Goal: Task Accomplishment & Management: Manage account settings

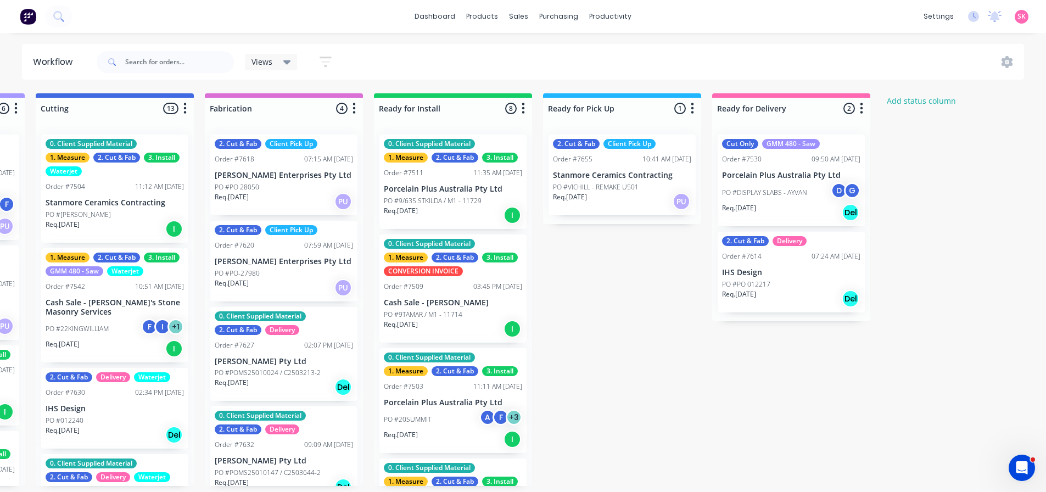
scroll to position [15, 0]
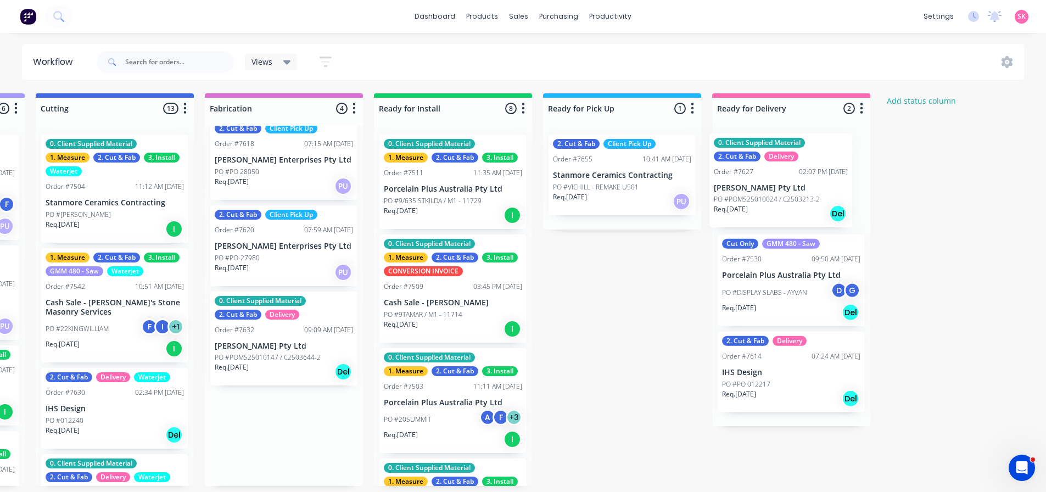
drag, startPoint x: 265, startPoint y: 348, endPoint x: 768, endPoint y: 192, distance: 526.5
click at [768, 192] on div "Submitted 17 Status colour #273444 hex #273444 Save Cancel Summaries Total orde…" at bounding box center [154, 289] width 1990 height 392
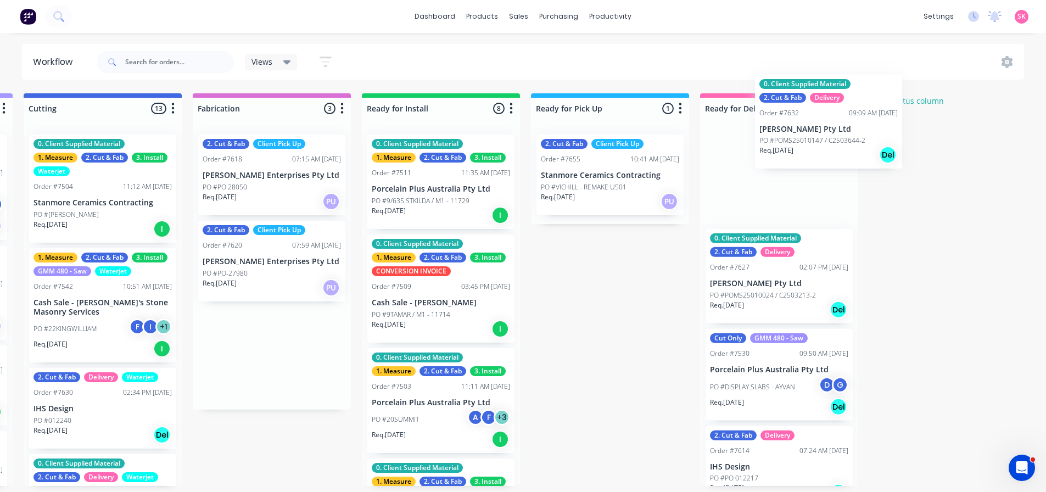
scroll to position [0, 846]
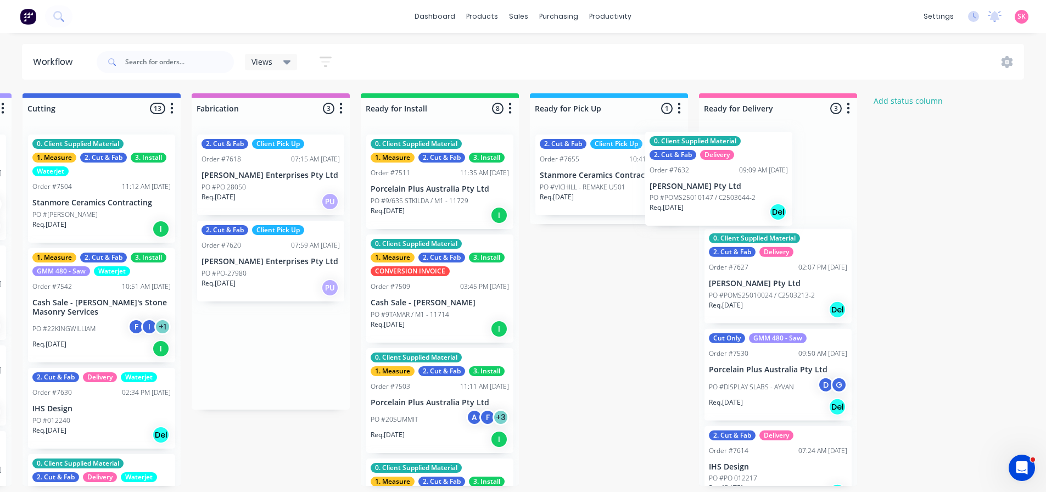
drag, startPoint x: 241, startPoint y: 368, endPoint x: 682, endPoint y: 193, distance: 473.5
click at [682, 194] on div "Submitted 17 Status colour #273444 hex #273444 Save Cancel Summaries Total orde…" at bounding box center [140, 289] width 1990 height 392
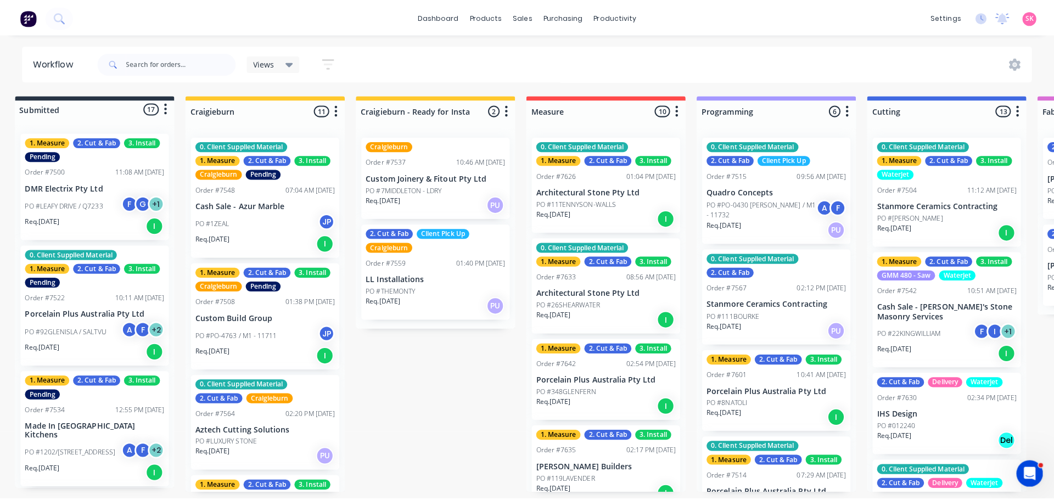
scroll to position [0, 0]
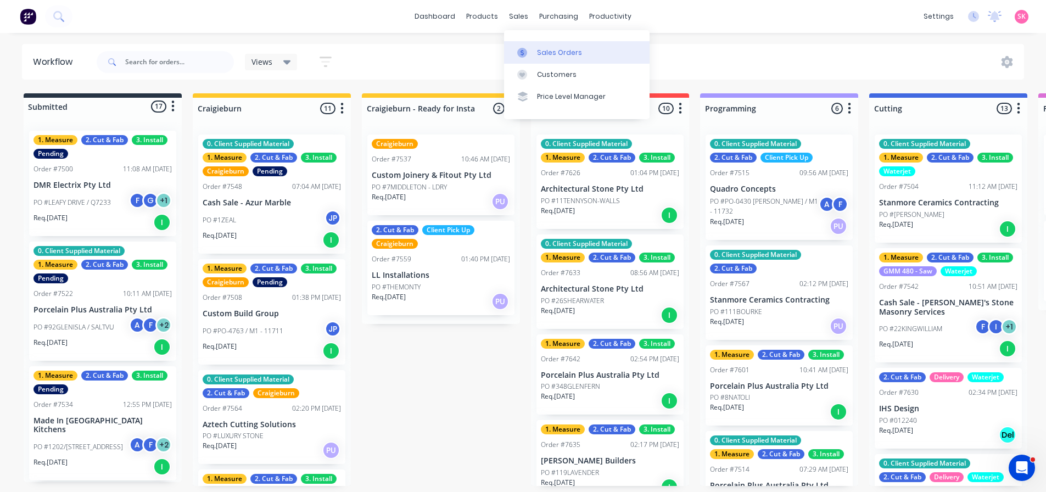
click at [531, 54] on div at bounding box center [525, 53] width 16 height 10
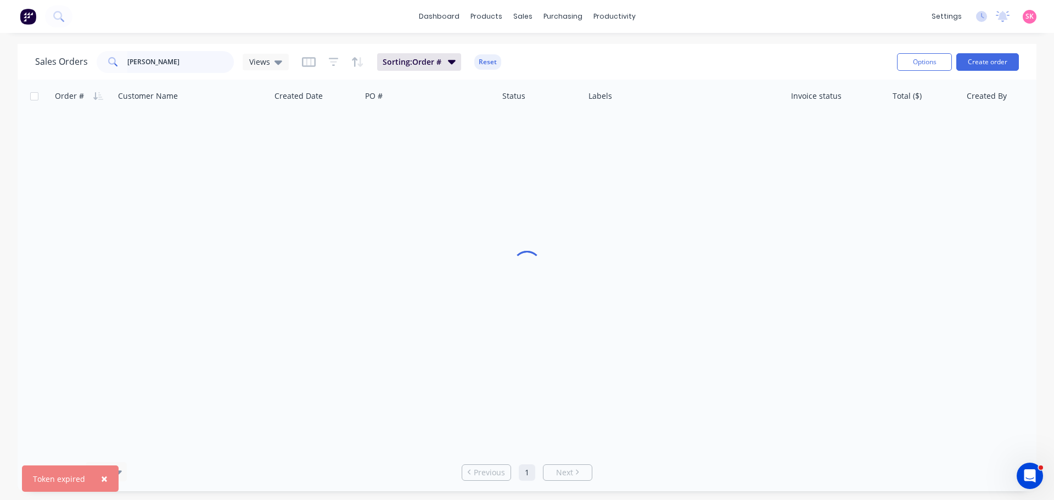
drag, startPoint x: 162, startPoint y: 58, endPoint x: 43, endPoint y: 58, distance: 119.1
click at [50, 58] on div "Sales Orders andrew Views" at bounding box center [162, 62] width 254 height 22
click at [103, 479] on span "×" at bounding box center [104, 478] width 7 height 15
click at [150, 66] on input "text" at bounding box center [180, 62] width 107 height 22
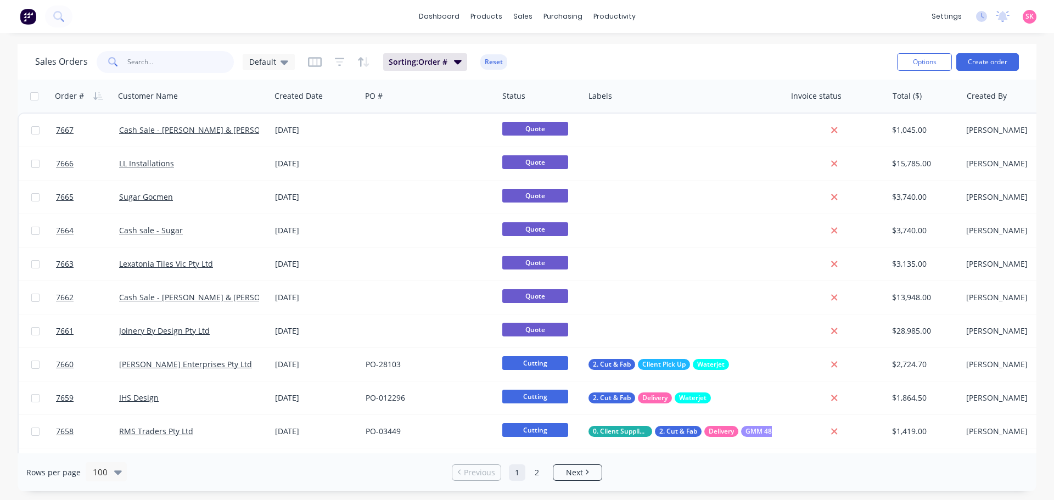
click at [145, 59] on input "text" at bounding box center [180, 62] width 107 height 22
type input "story"
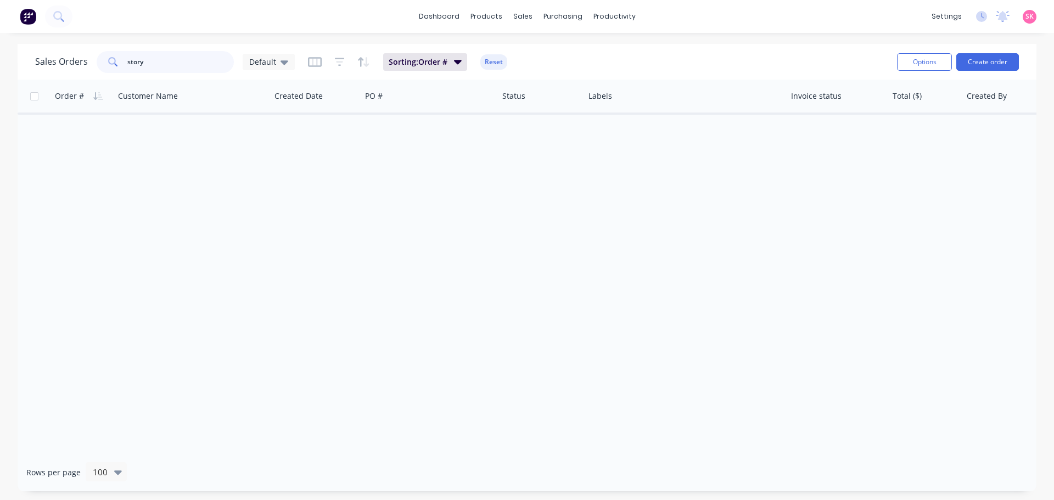
drag, startPoint x: 145, startPoint y: 59, endPoint x: 37, endPoint y: 65, distance: 108.8
click at [43, 65] on div "Sales Orders story Default" at bounding box center [165, 62] width 260 height 22
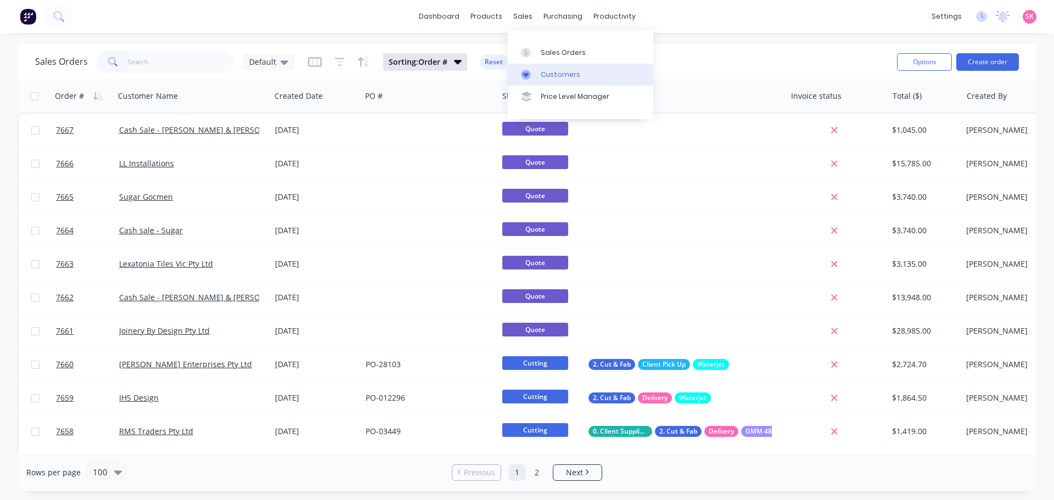
click at [550, 72] on div "Customers" at bounding box center [561, 75] width 40 height 10
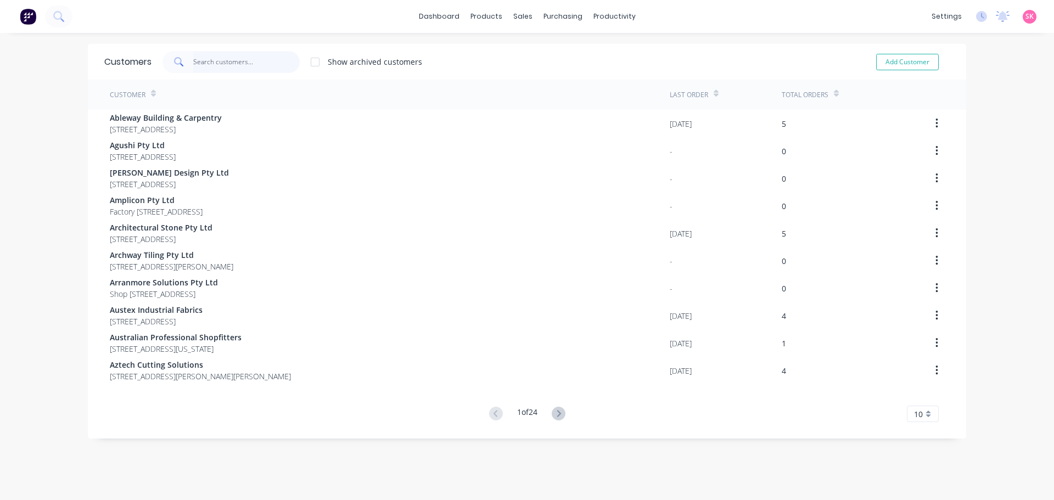
click at [195, 58] on input "text" at bounding box center [246, 62] width 107 height 22
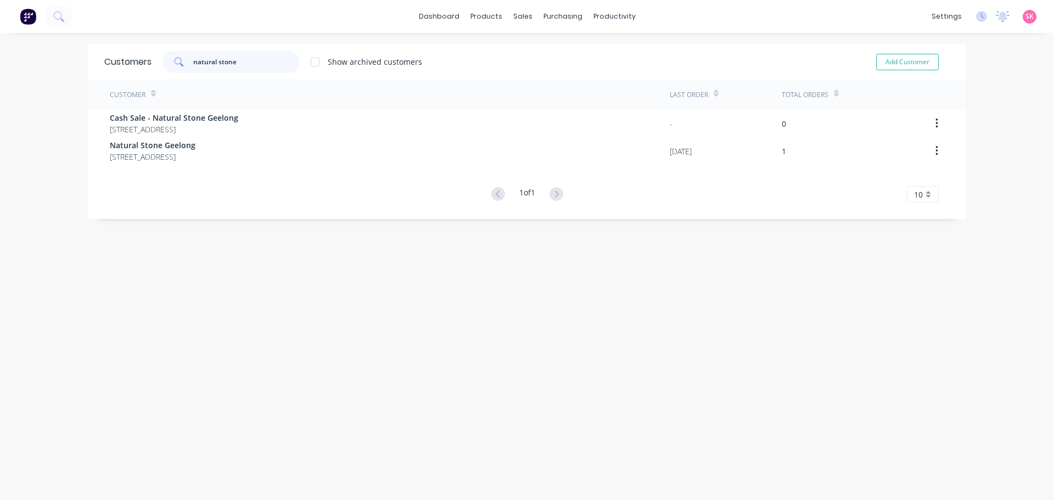
type input "natural stone"
click at [299, 209] on div "Customers natural stone Show archived customers Add Customer Customer Last Orde…" at bounding box center [527, 131] width 878 height 175
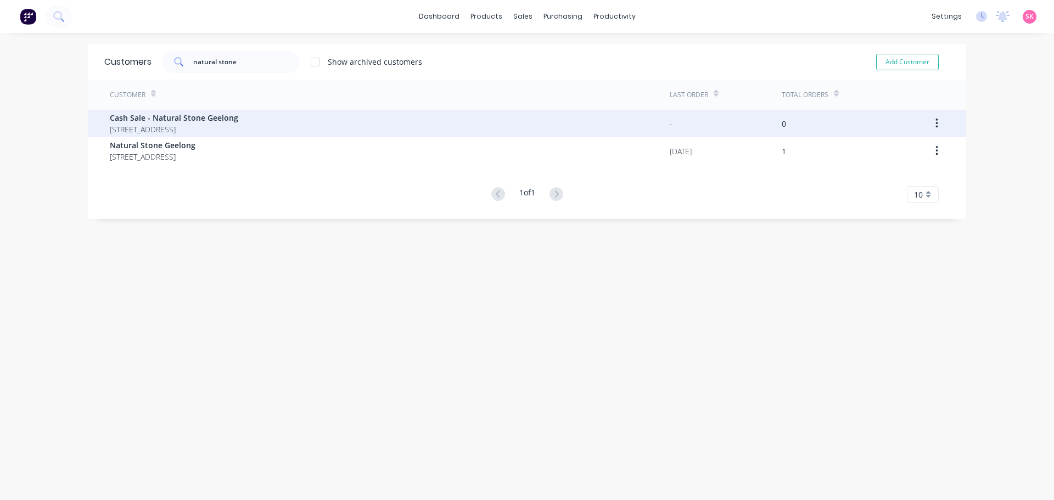
click at [935, 121] on icon "button" at bounding box center [936, 124] width 2 height 10
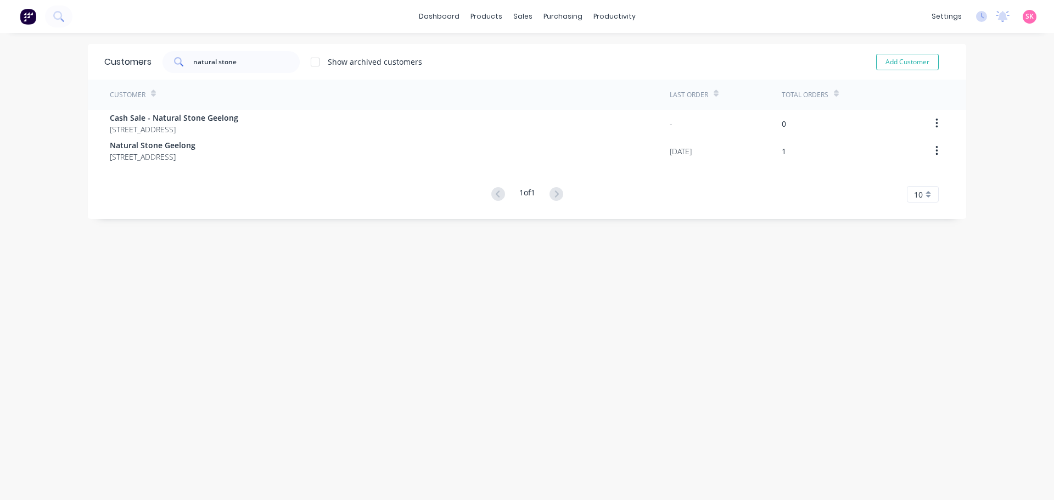
click at [260, 284] on div "Customers natural stone Show archived customers Add Customer Customer Last Orde…" at bounding box center [527, 277] width 878 height 467
drag, startPoint x: 244, startPoint y: 69, endPoint x: 121, endPoint y: 69, distance: 122.9
click at [123, 69] on div "Customers natural stone Show archived customers Add Customer" at bounding box center [527, 62] width 878 height 36
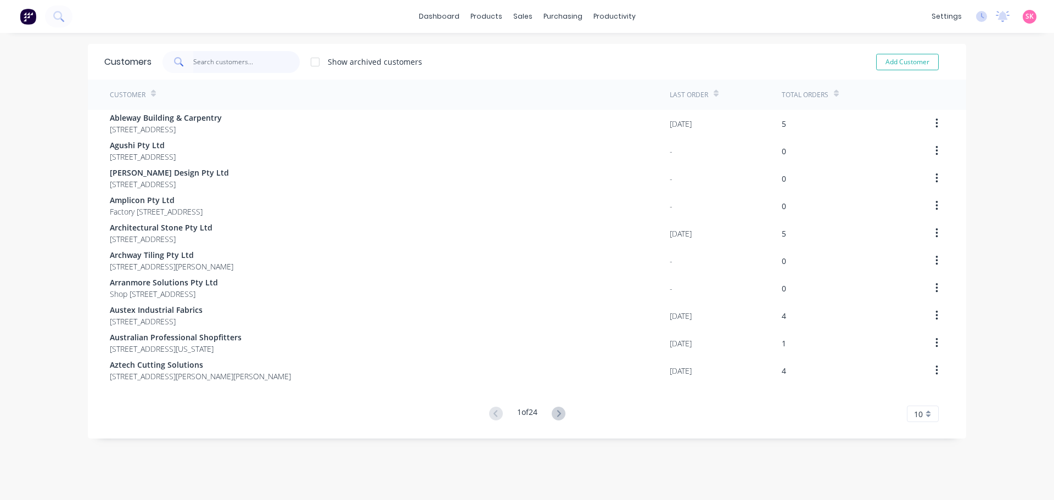
click at [198, 63] on input "text" at bounding box center [246, 62] width 107 height 22
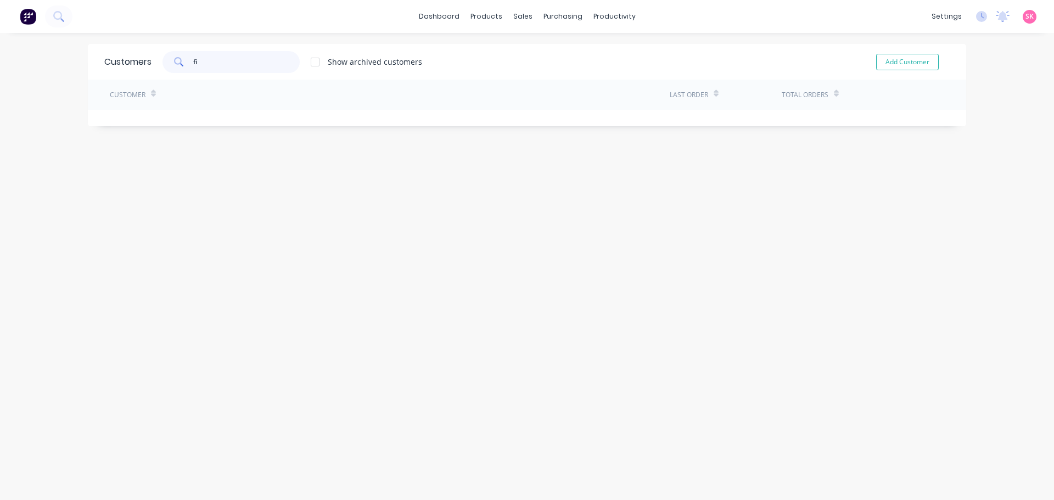
type input "f"
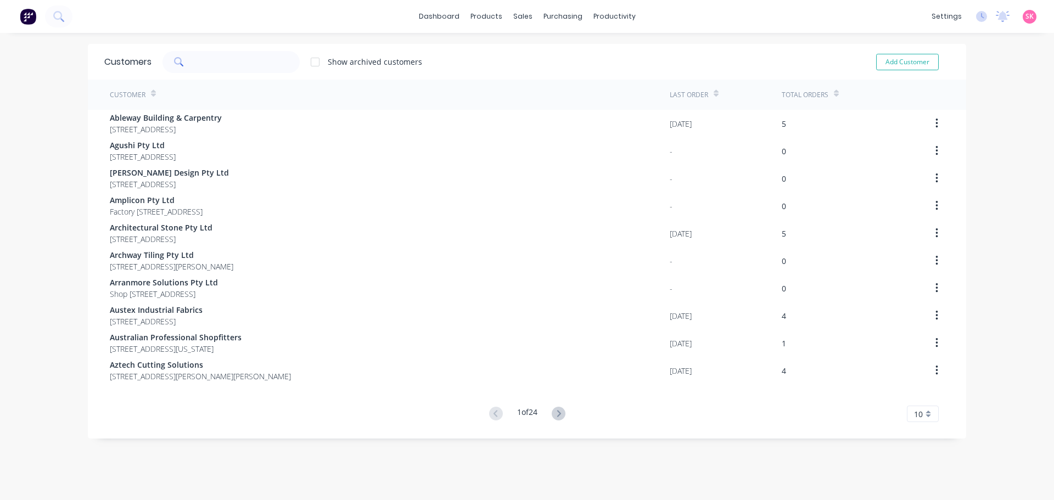
click at [996, 126] on div "dashboard products sales purchasing productivity dashboard products Product Cat…" at bounding box center [527, 250] width 1054 height 500
click at [212, 60] on input "text" at bounding box center [246, 62] width 107 height 22
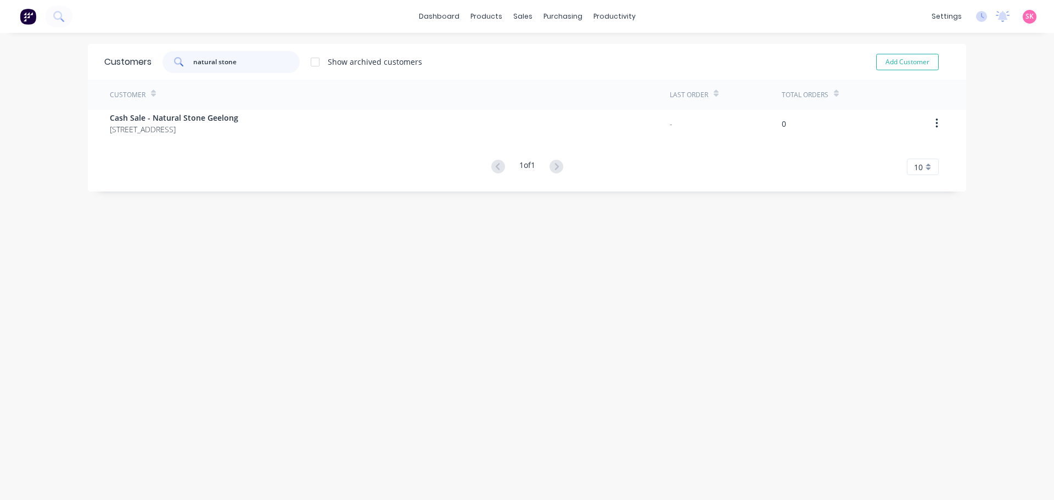
drag, startPoint x: 232, startPoint y: 66, endPoint x: 215, endPoint y: 71, distance: 17.2
click at [215, 71] on input "natural stone" at bounding box center [246, 62] width 107 height 22
drag, startPoint x: 216, startPoint y: 72, endPoint x: 76, endPoint y: 63, distance: 139.7
click at [76, 63] on div "dashboard products sales purchasing productivity dashboard products Product Cat…" at bounding box center [527, 250] width 1054 height 500
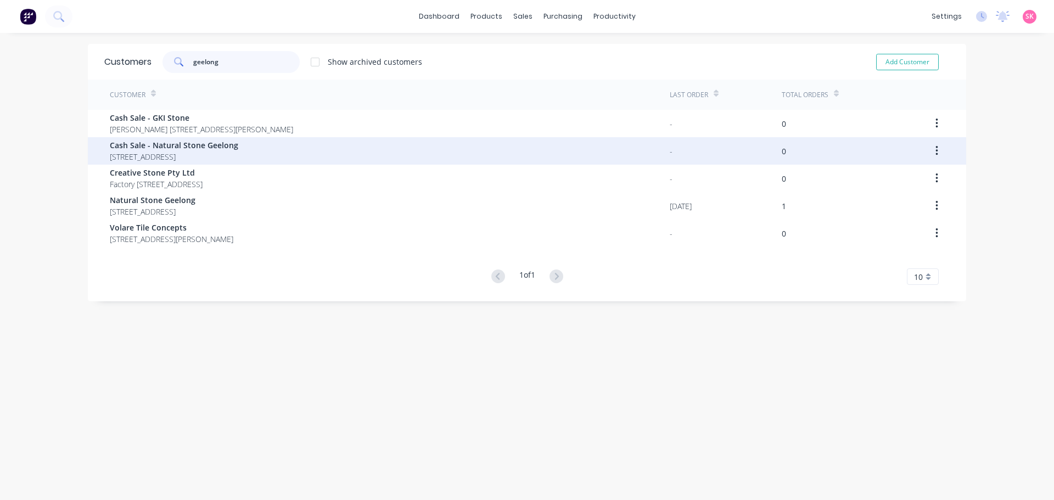
type input "geelong"
click at [935, 148] on button "button" at bounding box center [937, 151] width 26 height 20
click at [906, 184] on div "Archive" at bounding box center [897, 180] width 85 height 16
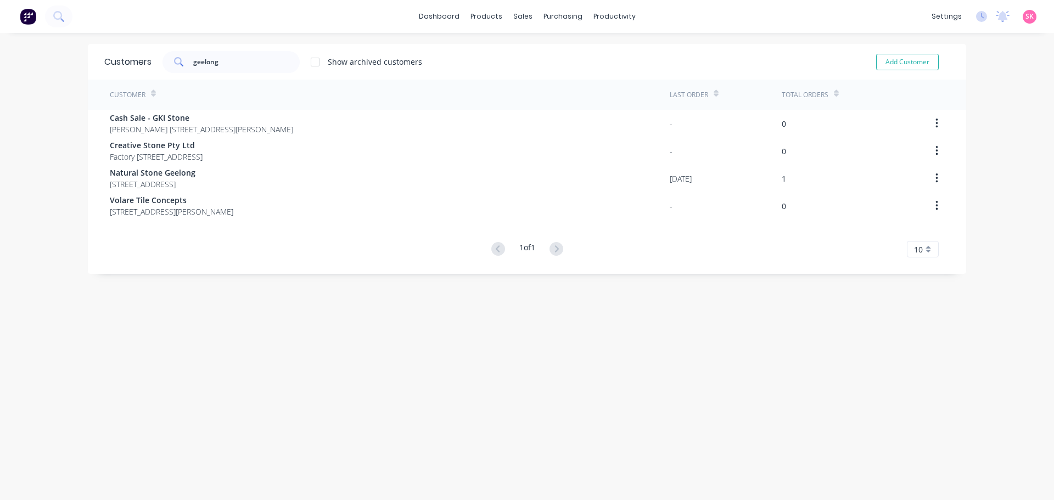
click at [342, 304] on div "Customers geelong Show archived customers Add Customer Customer Last Order Tota…" at bounding box center [527, 277] width 878 height 467
drag, startPoint x: 238, startPoint y: 60, endPoint x: 53, endPoint y: 53, distance: 185.1
click at [75, 59] on div "dashboard products sales purchasing productivity dashboard products Product Cat…" at bounding box center [527, 250] width 1054 height 500
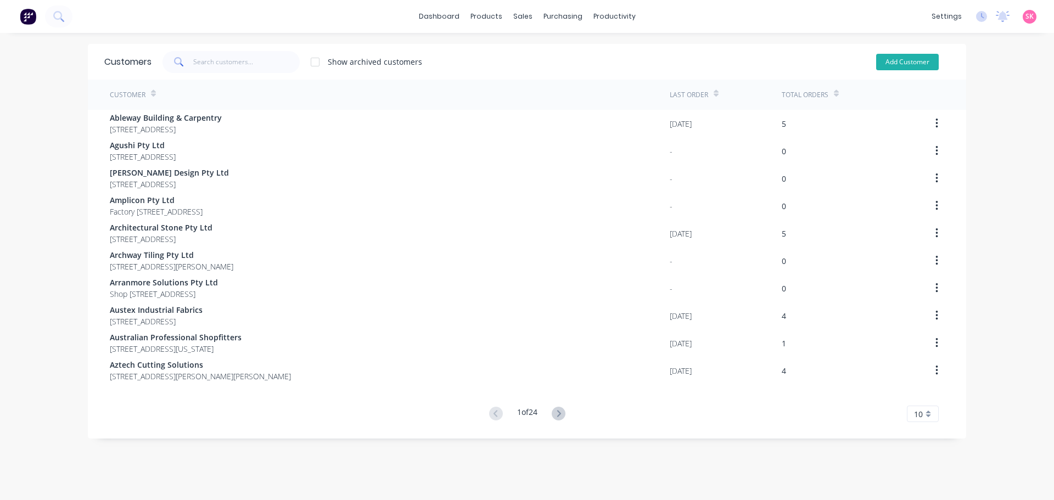
click at [901, 59] on button "Add Customer" at bounding box center [907, 62] width 63 height 16
select select "AU"
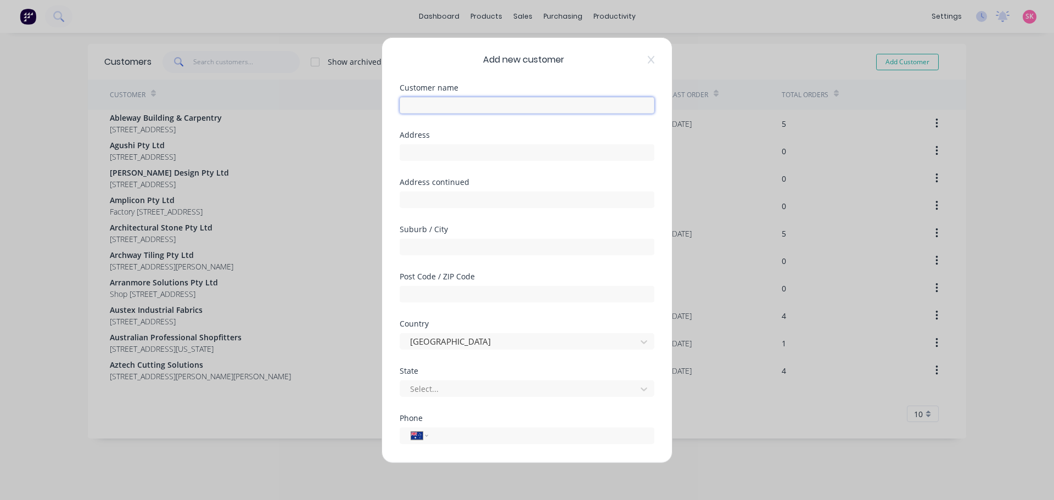
click at [457, 104] on input "text" at bounding box center [527, 105] width 255 height 16
type input "StoryBuilt"
click at [437, 147] on input "text" at bounding box center [527, 152] width 255 height 16
type input "1"
type input "Factory [STREET_ADDRESS][PERSON_NAME]"
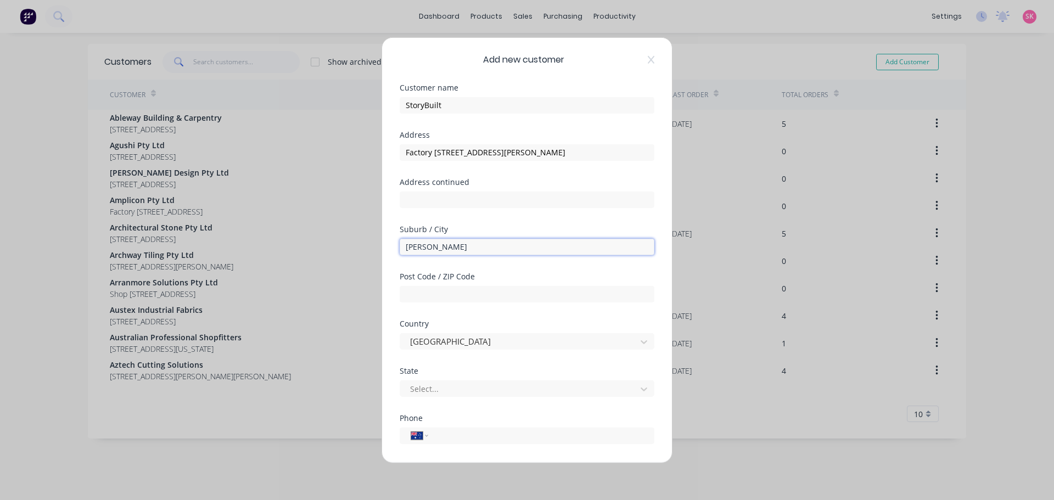
type input "[PERSON_NAME]"
type input "3072"
click at [434, 375] on div "State Select..." at bounding box center [527, 382] width 255 height 30
click at [435, 393] on div at bounding box center [520, 389] width 222 height 14
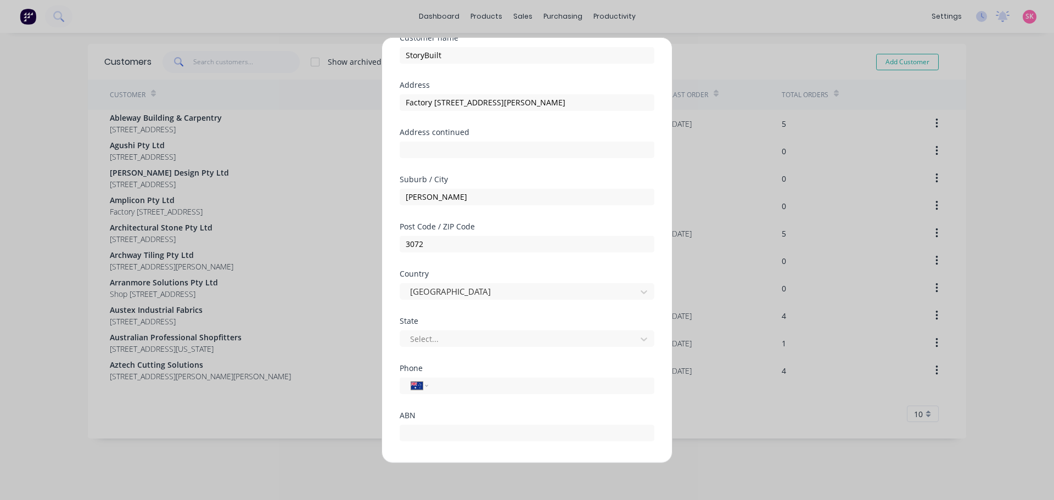
scroll to position [111, 0]
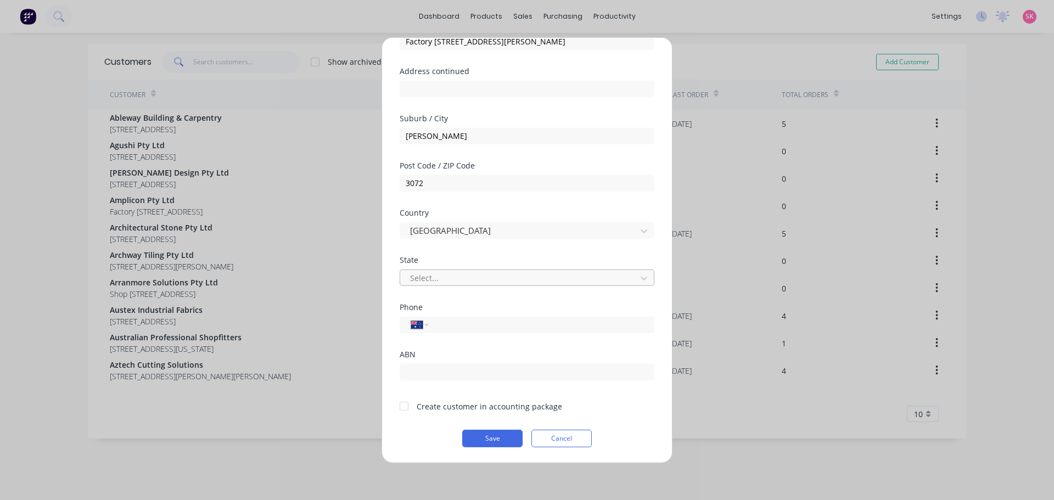
click at [468, 280] on div at bounding box center [520, 278] width 222 height 14
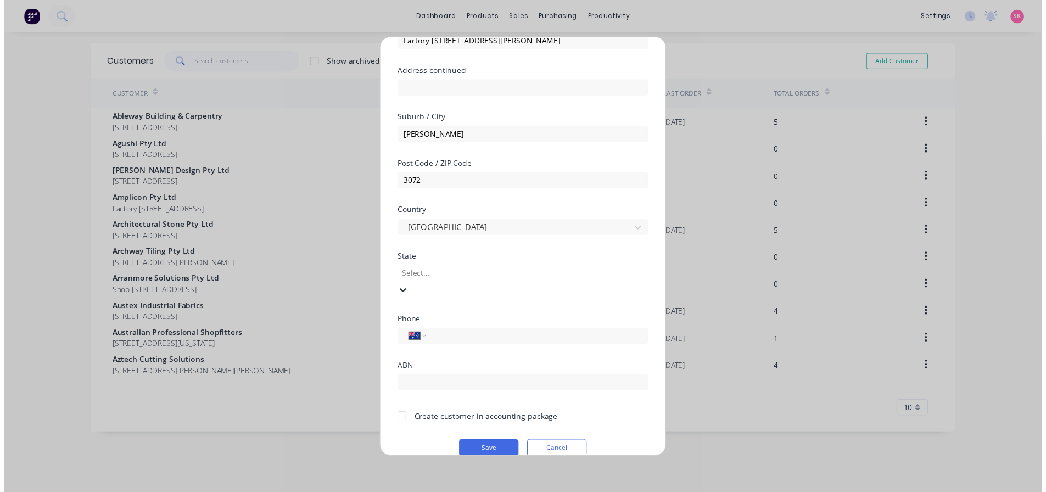
scroll to position [19, 0]
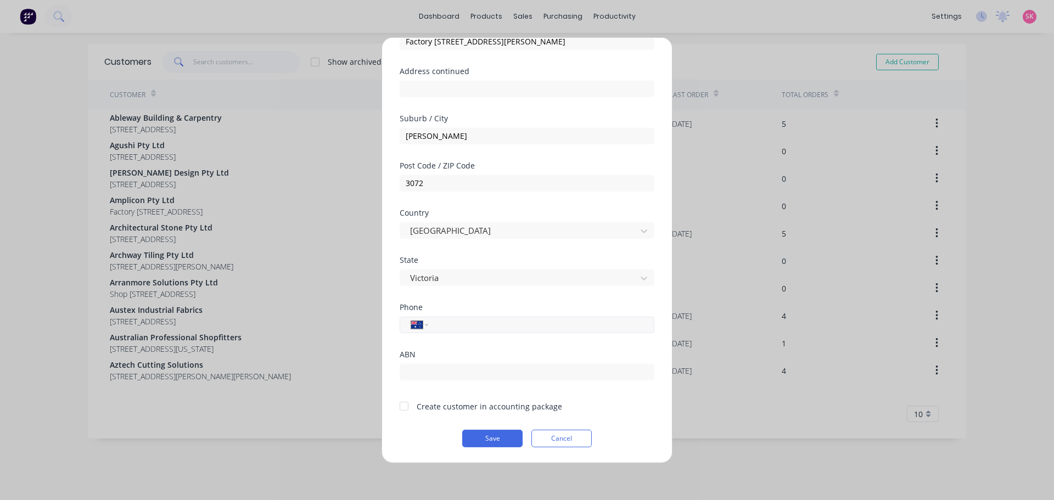
click at [470, 323] on input "tel" at bounding box center [539, 324] width 207 height 13
type input "[PHONE_NUMBER]"
click at [404, 403] on div at bounding box center [404, 406] width 22 height 22
click at [477, 368] on input "text" at bounding box center [527, 371] width 255 height 16
click at [504, 373] on input "text" at bounding box center [527, 371] width 255 height 16
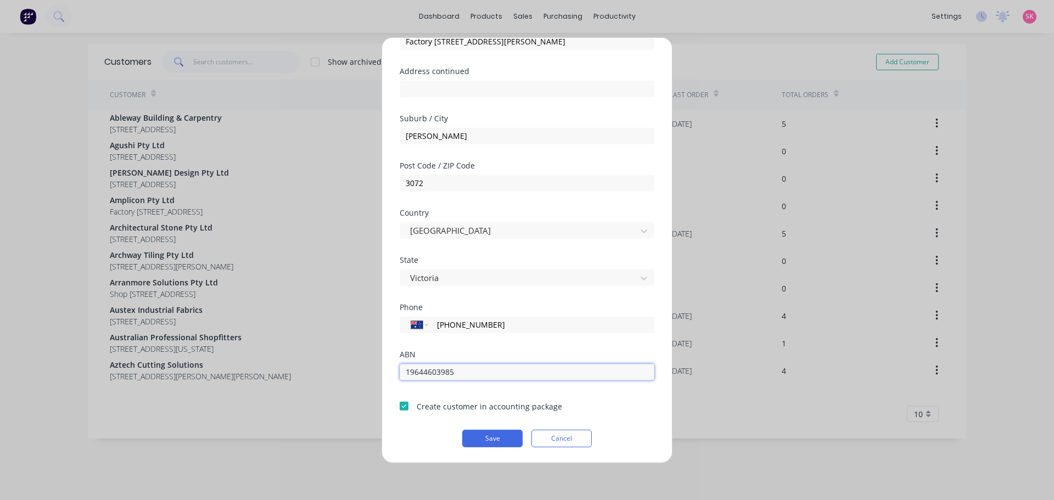
type input "19644603985"
click at [462, 429] on button "Save" at bounding box center [492, 438] width 60 height 18
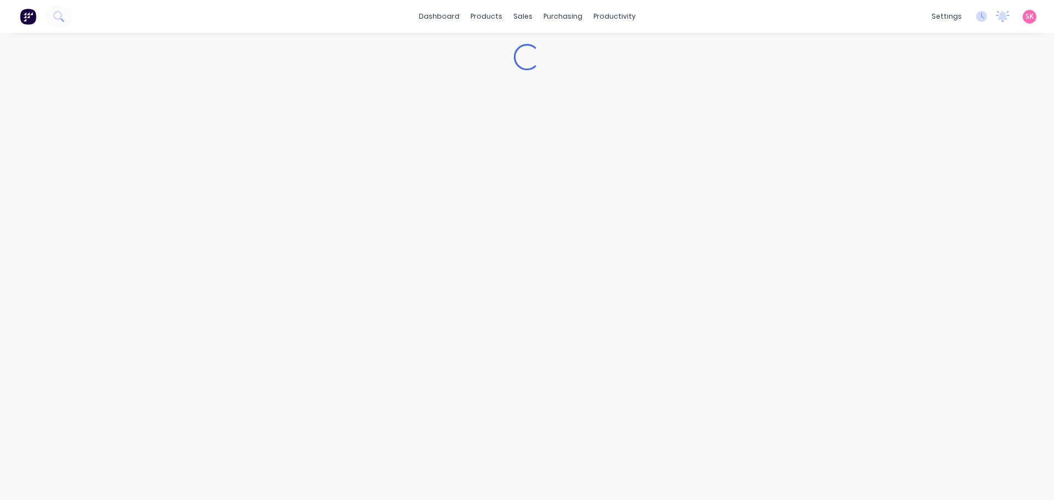
click at [487, 433] on div "Loading..." at bounding box center [527, 266] width 1054 height 467
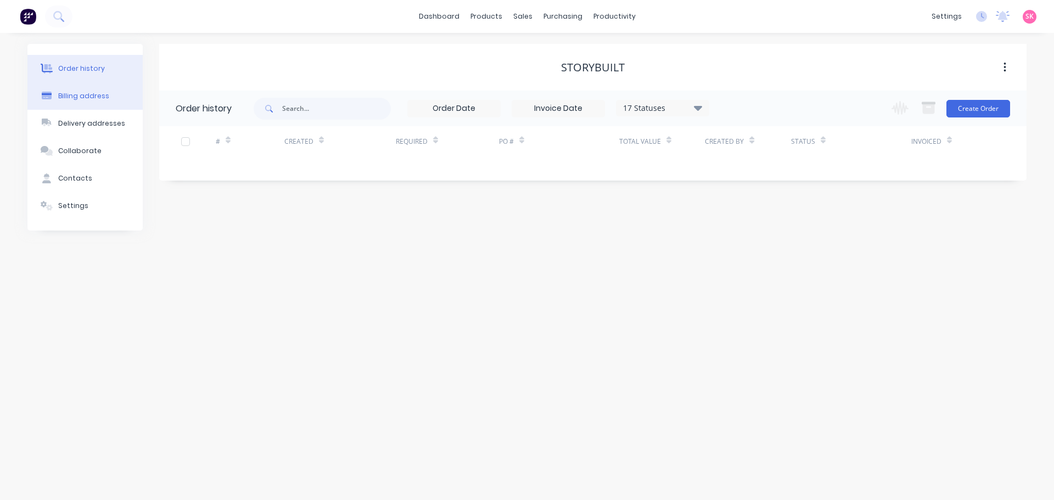
click at [83, 102] on button "Billing address" at bounding box center [84, 95] width 115 height 27
select select "AU"
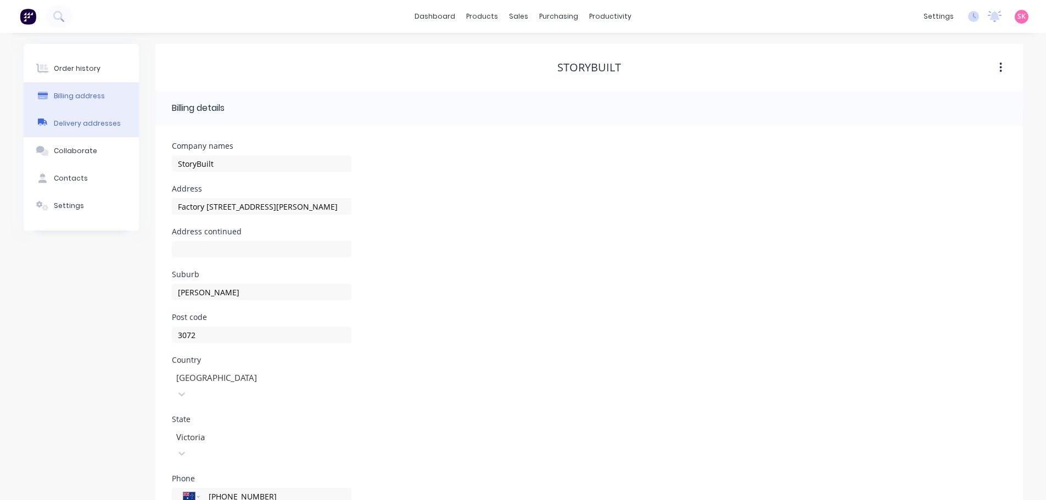
click at [88, 129] on button "Delivery addresses" at bounding box center [81, 123] width 115 height 27
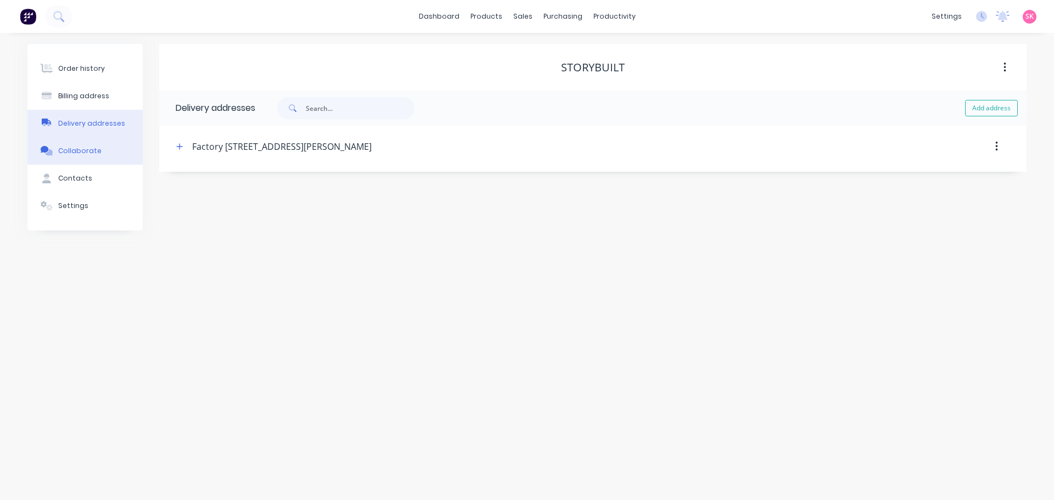
click at [71, 149] on div "Collaborate" at bounding box center [79, 151] width 43 height 10
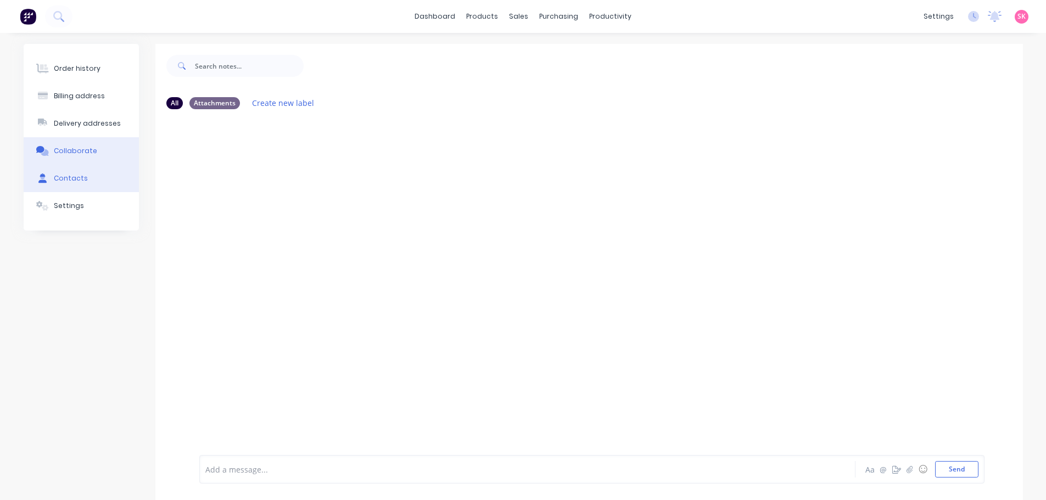
click at [75, 178] on div "Contacts" at bounding box center [71, 178] width 34 height 10
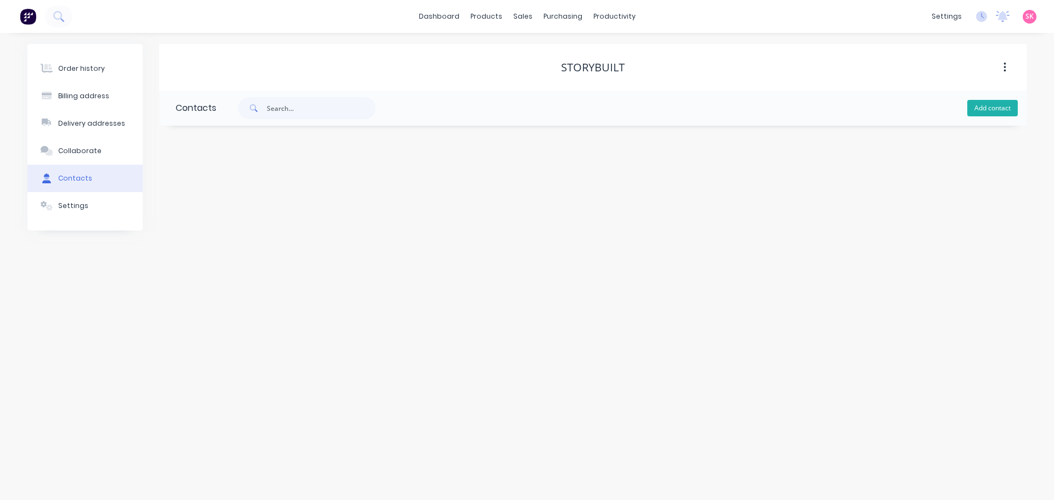
click at [988, 106] on button "Add contact" at bounding box center [992, 108] width 50 height 16
select select "AU"
click at [220, 174] on div "Contact name" at bounding box center [265, 171] width 179 height 8
click at [217, 181] on input "text" at bounding box center [265, 189] width 179 height 16
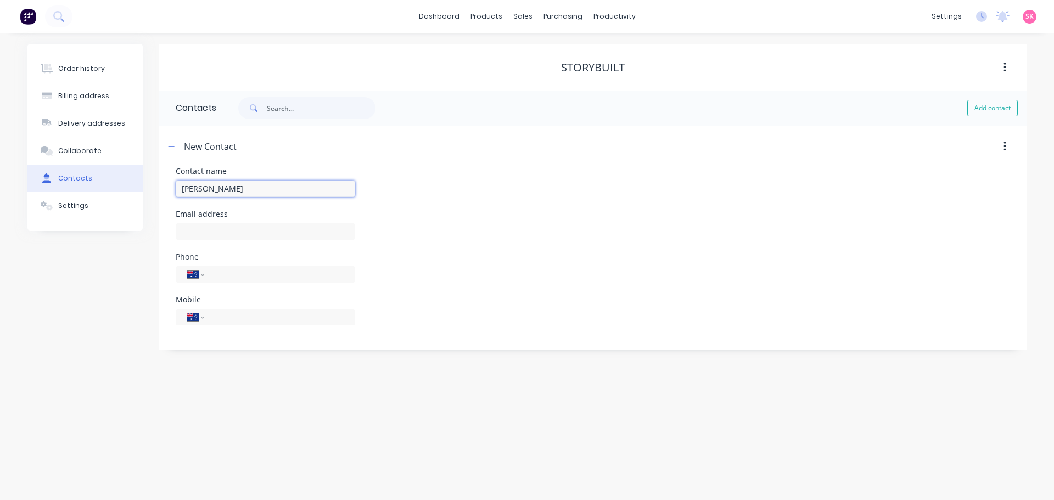
type input "[PERSON_NAME]"
select select "AU"
click at [257, 231] on input "text" at bounding box center [265, 231] width 179 height 16
paste input "[EMAIL_ADDRESS][DOMAIN_NAME]>"
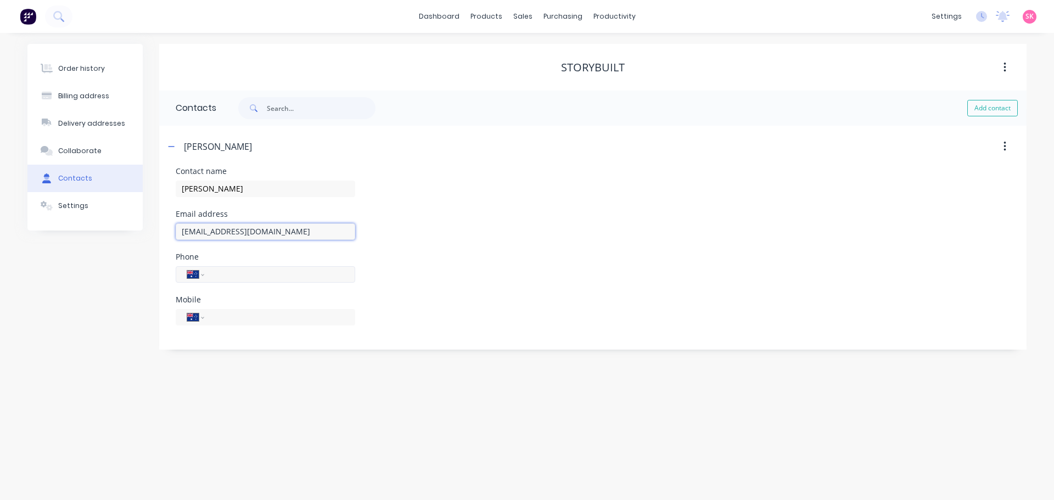
type input "[EMAIL_ADDRESS][DOMAIN_NAME]"
click at [239, 273] on input "tel" at bounding box center [278, 274] width 132 height 13
type input "[PHONE_NUMBER]"
click at [237, 317] on input "tel" at bounding box center [278, 317] width 132 height 13
type input "0488 288 667"
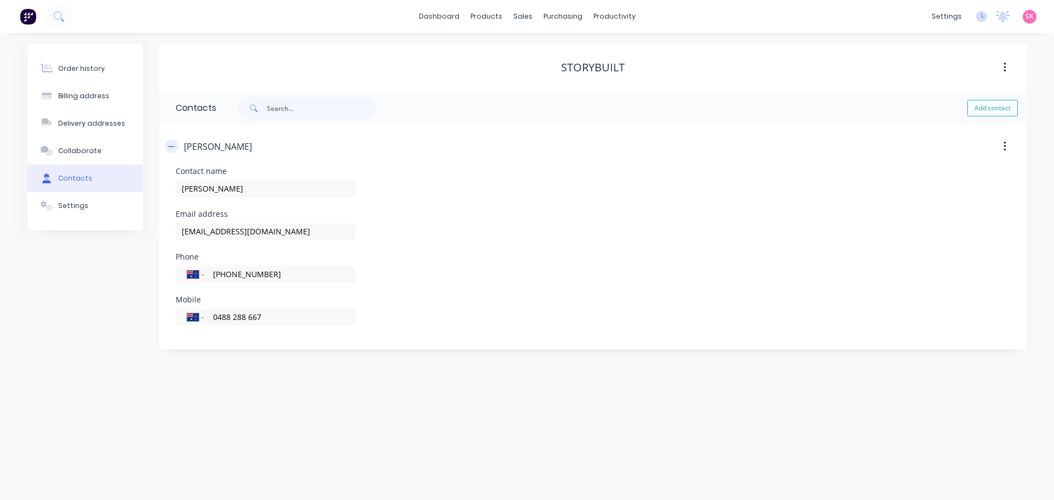
click at [178, 150] on div "[PERSON_NAME]" at bounding box center [488, 147] width 647 height 20
click at [176, 149] on button "button" at bounding box center [172, 146] width 14 height 14
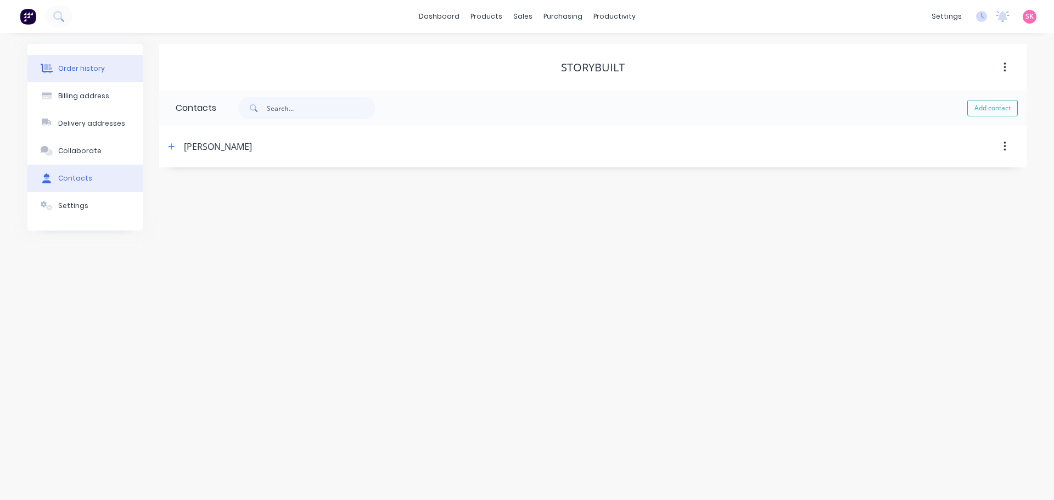
click at [74, 61] on button "Order history" at bounding box center [84, 68] width 115 height 27
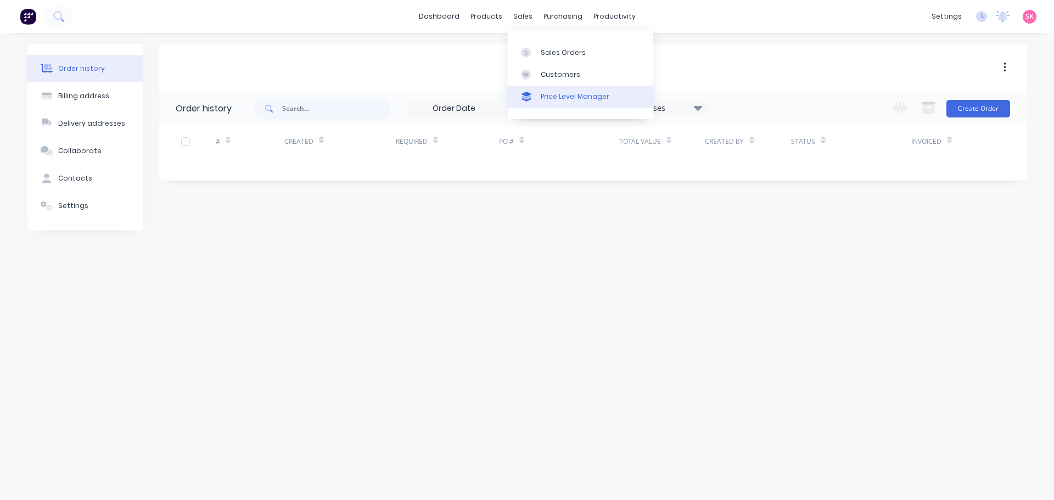
click at [533, 88] on link "Price Level Manager" at bounding box center [580, 97] width 145 height 22
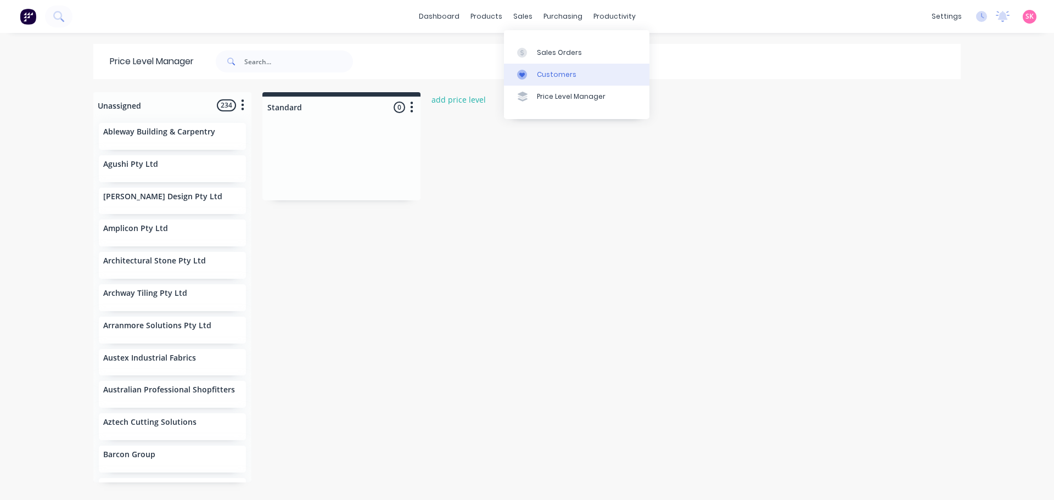
click at [533, 78] on link "Customers" at bounding box center [576, 75] width 145 height 22
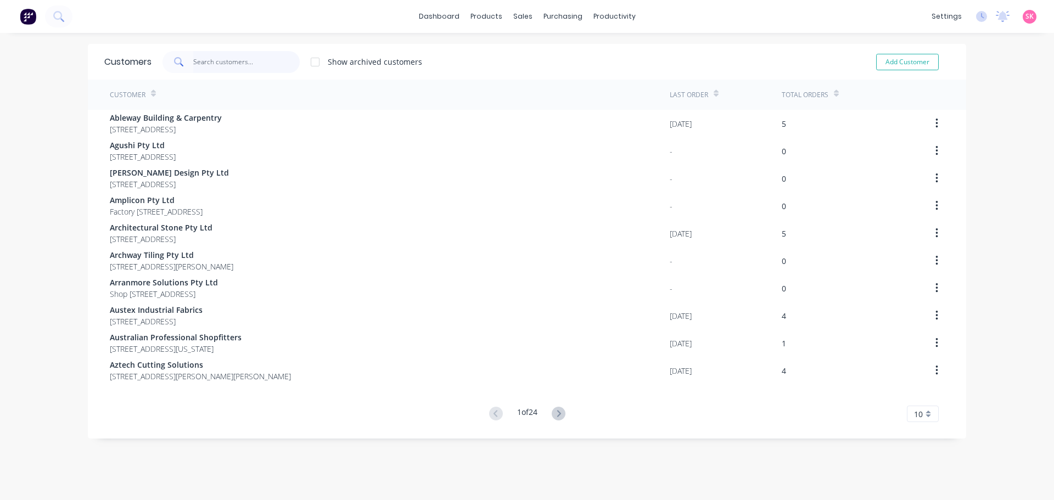
click at [218, 59] on input "text" at bounding box center [246, 62] width 107 height 22
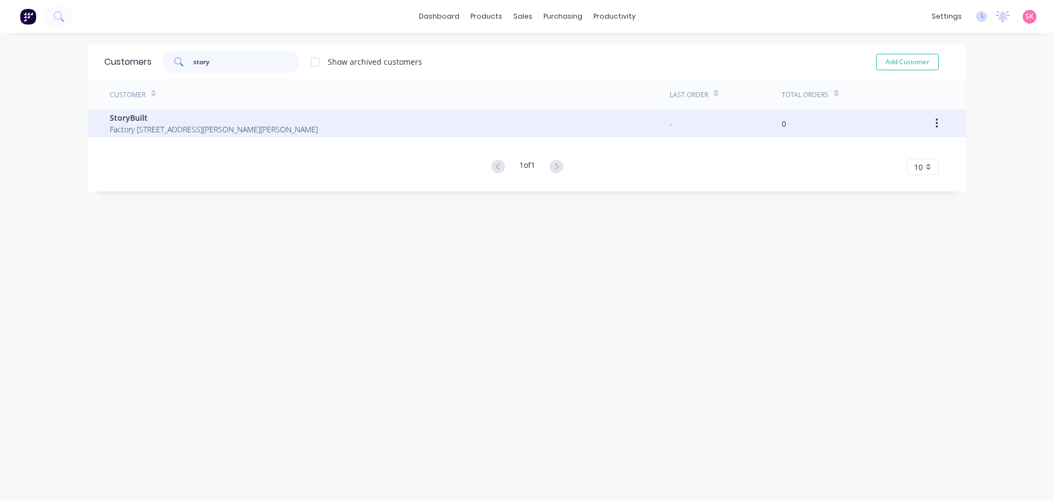
type input "story"
click at [207, 110] on div "StoryBuilt Factory [STREET_ADDRESS][PERSON_NAME][PERSON_NAME]" at bounding box center [390, 123] width 560 height 27
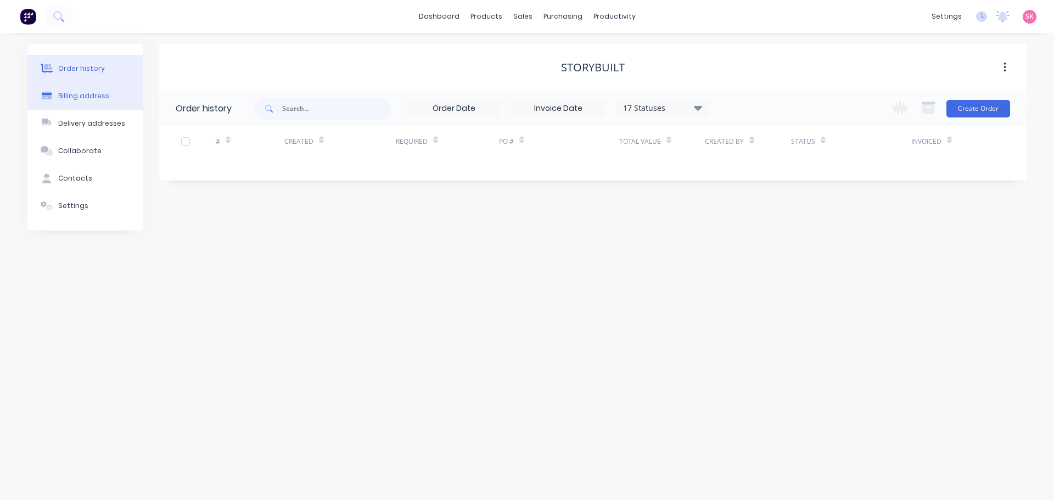
click at [82, 99] on div "Billing address" at bounding box center [83, 96] width 51 height 10
select select "AU"
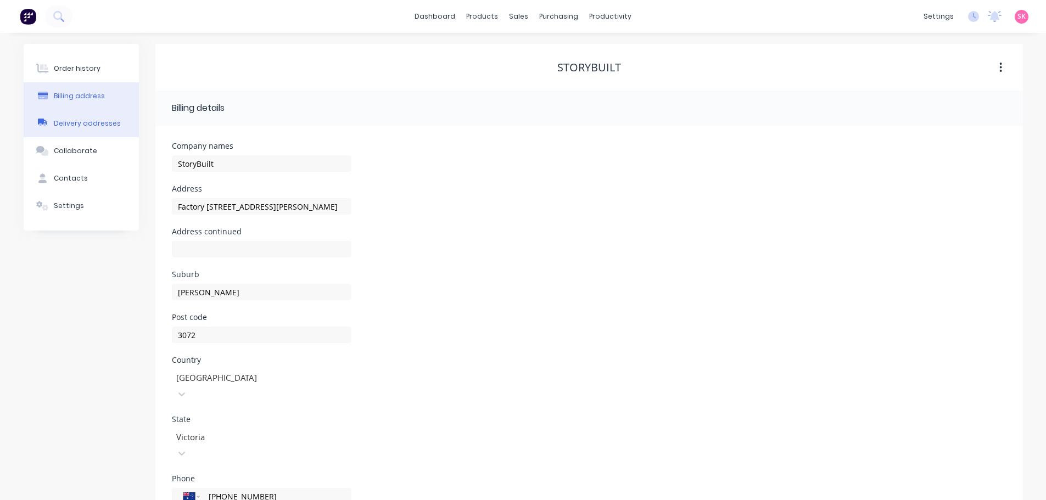
click at [88, 116] on button "Delivery addresses" at bounding box center [81, 123] width 115 height 27
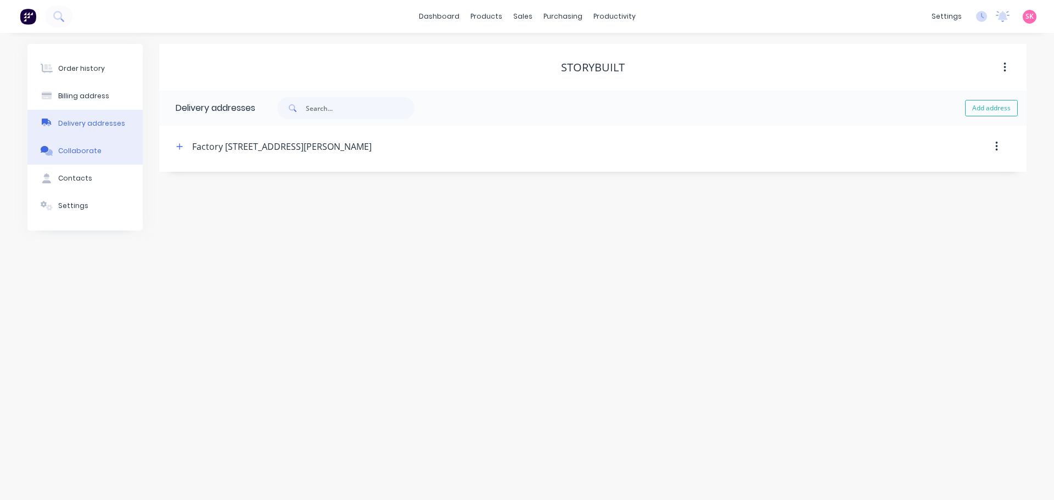
click at [88, 139] on button "Collaborate" at bounding box center [84, 150] width 115 height 27
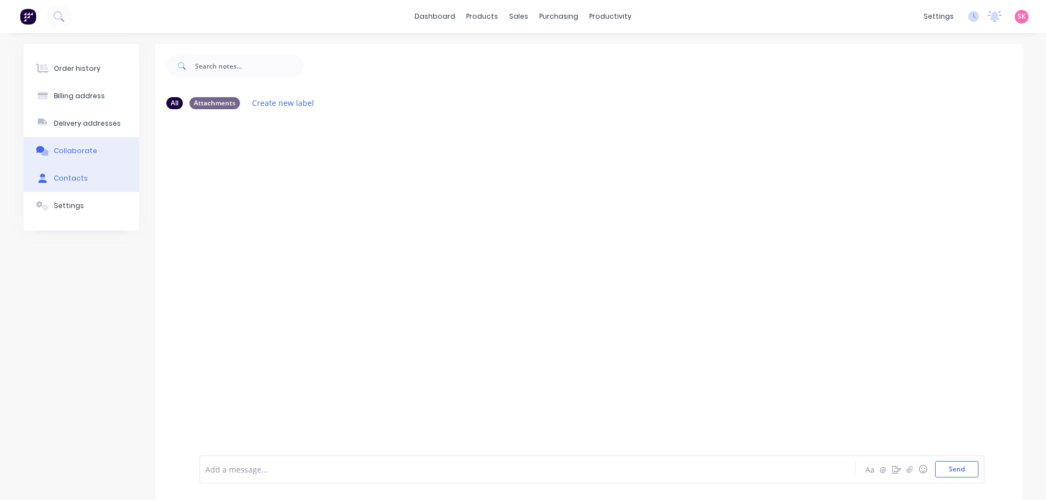
click at [89, 175] on button "Contacts" at bounding box center [81, 178] width 115 height 27
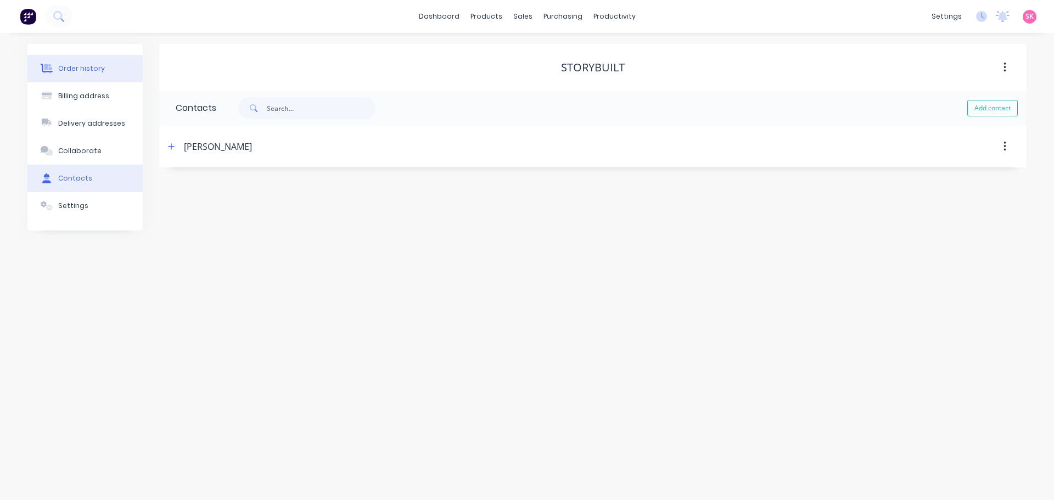
click at [77, 66] on div "Order history" at bounding box center [81, 69] width 47 height 10
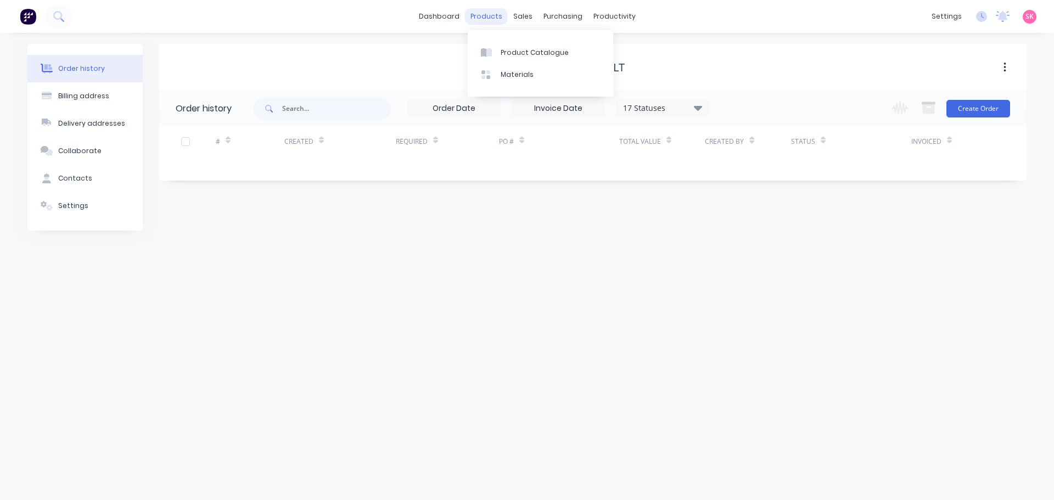
click at [490, 21] on div "products" at bounding box center [486, 16] width 43 height 16
click at [530, 50] on icon at bounding box center [526, 53] width 10 height 10
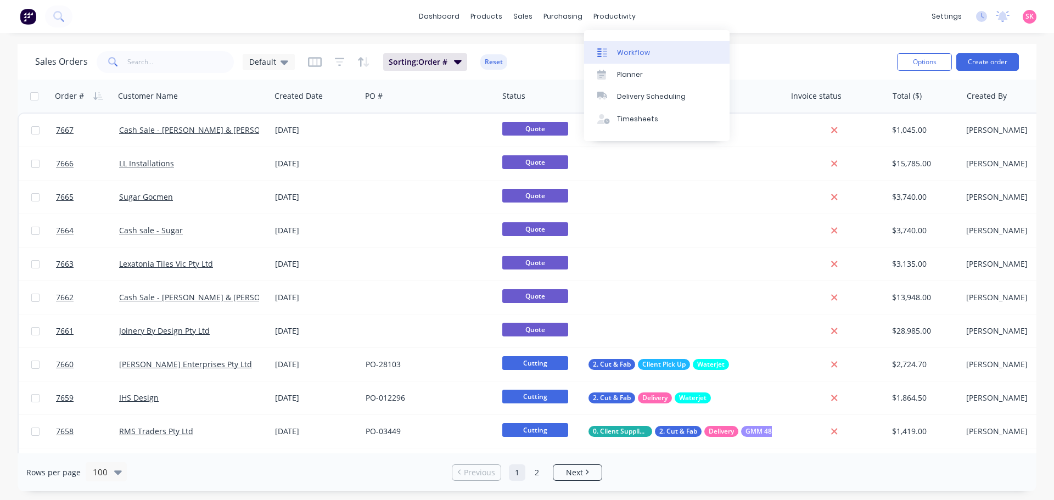
click at [636, 50] on div "Workflow" at bounding box center [633, 53] width 33 height 10
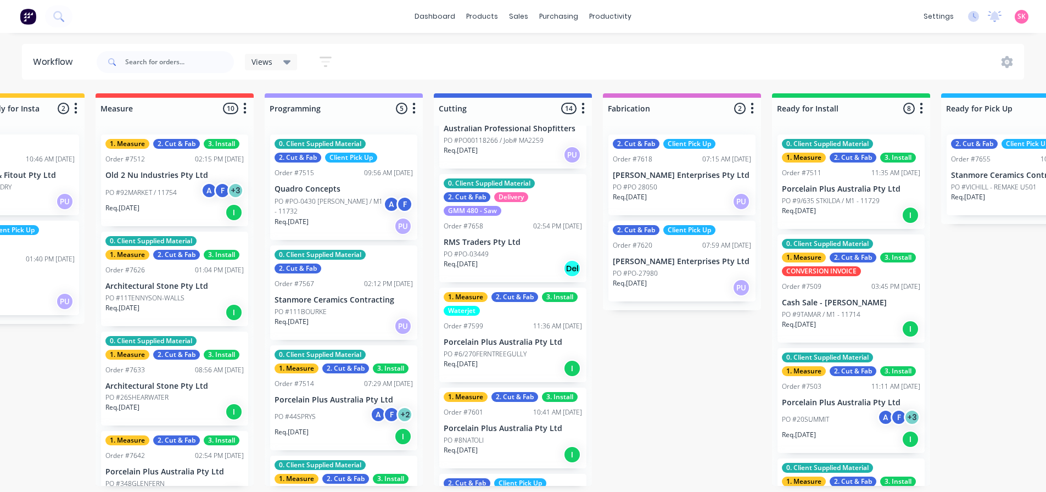
scroll to position [878, 0]
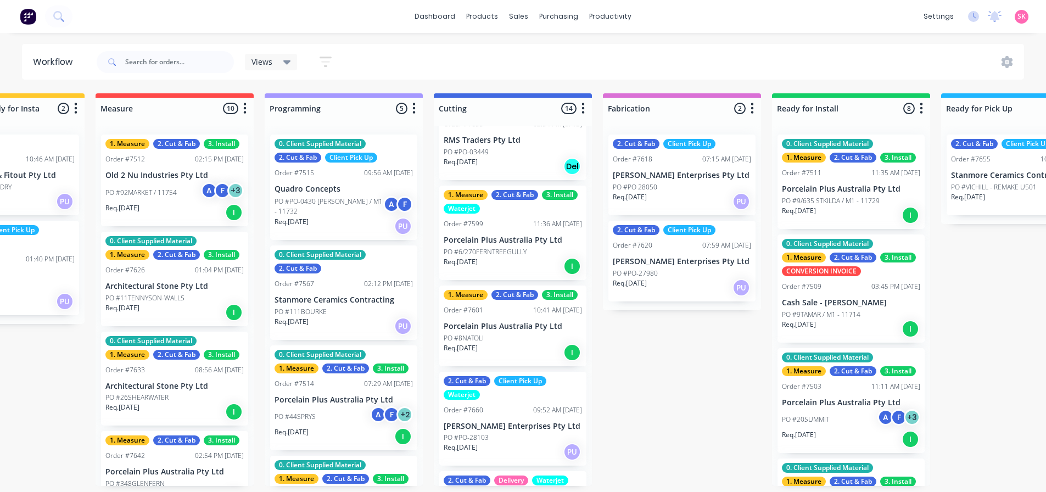
click at [554, 340] on div "PO #8NATOLI" at bounding box center [512, 338] width 138 height 10
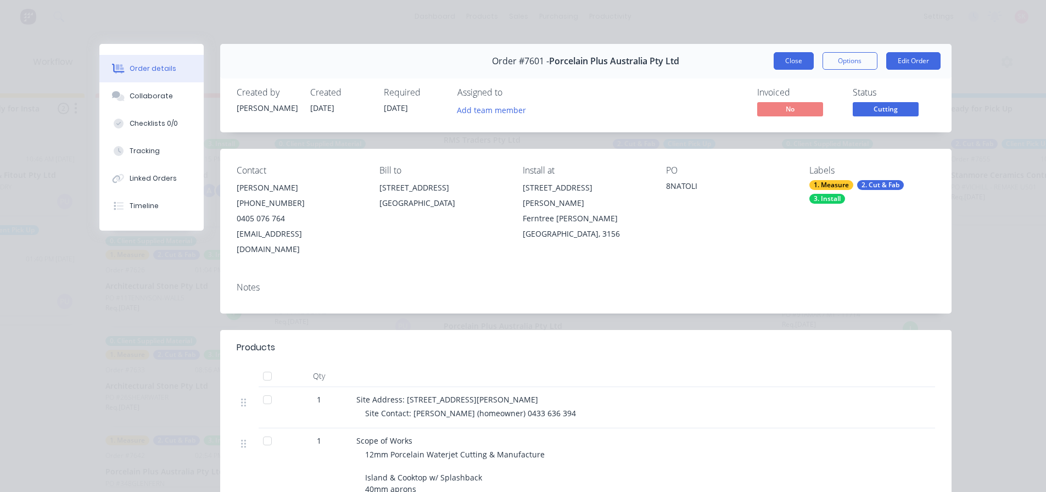
click at [795, 55] on button "Close" at bounding box center [793, 61] width 40 height 18
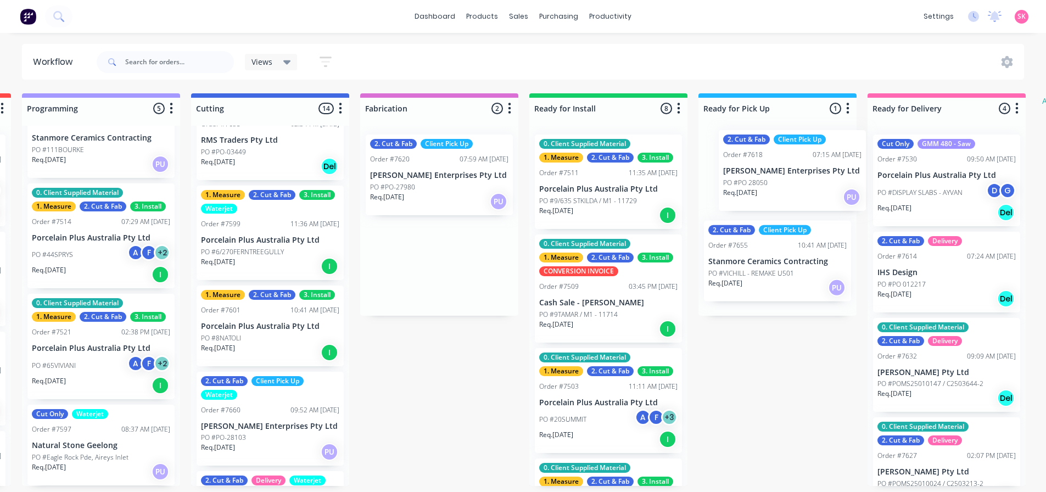
scroll to position [2, 681]
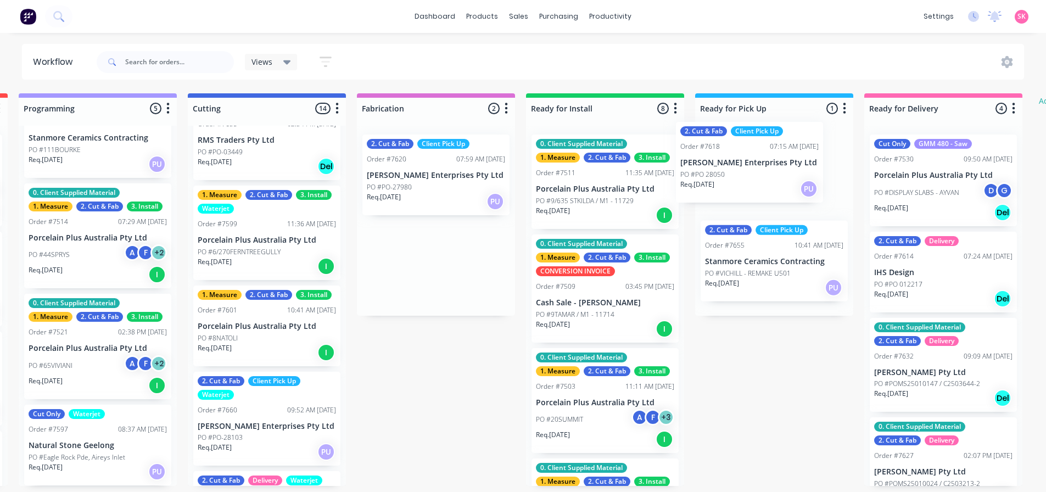
drag, startPoint x: 685, startPoint y: 195, endPoint x: 758, endPoint y: 185, distance: 73.7
click at [758, 185] on div "Submitted 17 Status colour #273444 hex #273444 Save Cancel Summaries Total orde…" at bounding box center [306, 289] width 1990 height 392
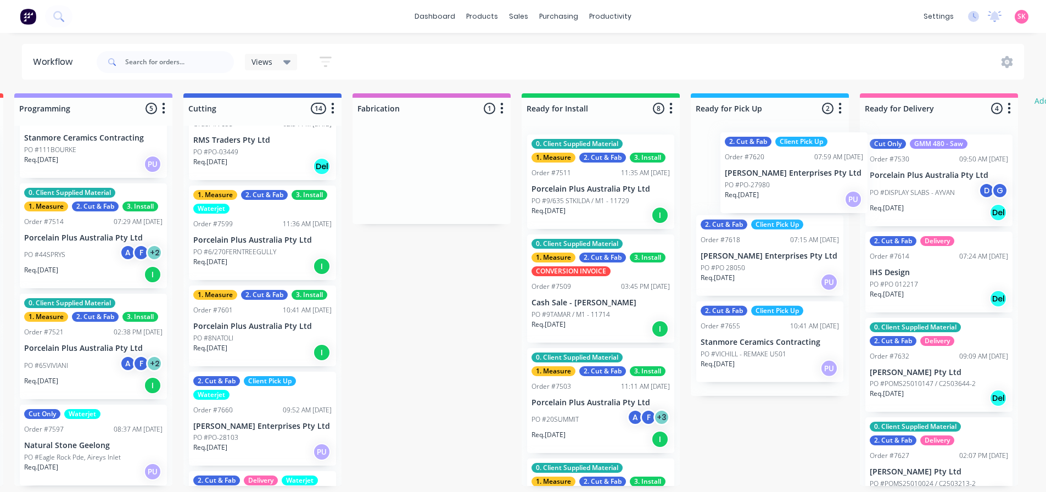
drag, startPoint x: 562, startPoint y: 178, endPoint x: 808, endPoint y: 178, distance: 245.9
click at [808, 178] on div "Submitted 17 Status colour #273444 hex #273444 Save Cancel Summaries Total orde…" at bounding box center [301, 289] width 1990 height 392
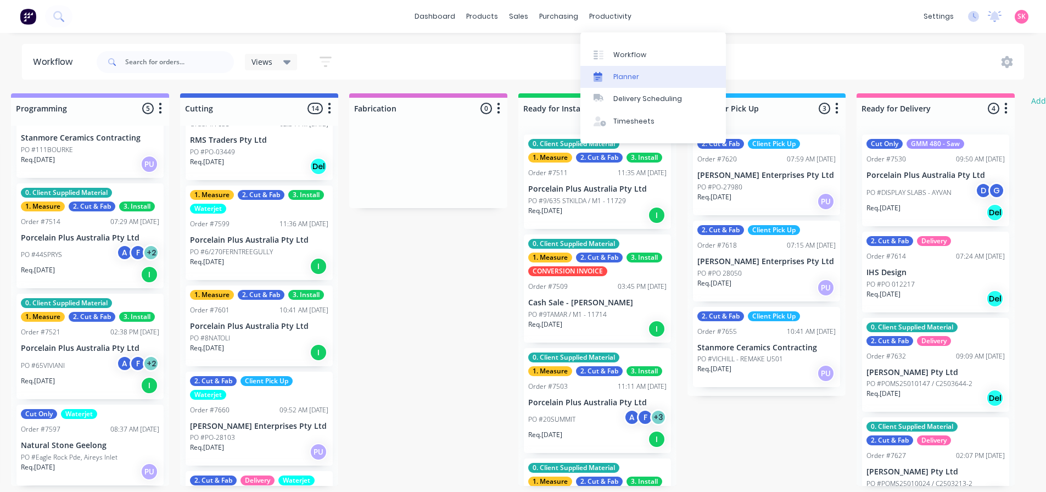
click at [631, 74] on div "Planner" at bounding box center [626, 77] width 26 height 10
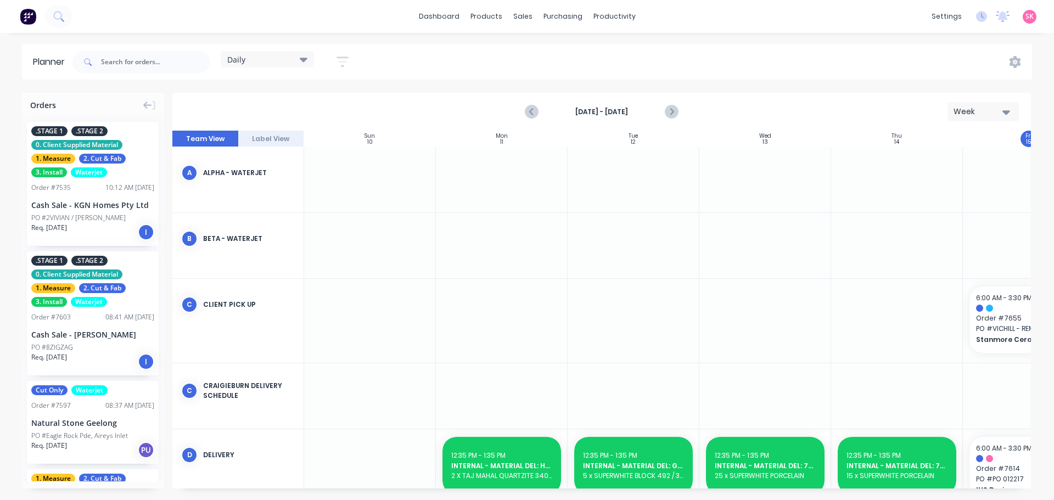
scroll to position [0, 1]
click at [670, 105] on icon "Next page" at bounding box center [670, 111] width 13 height 13
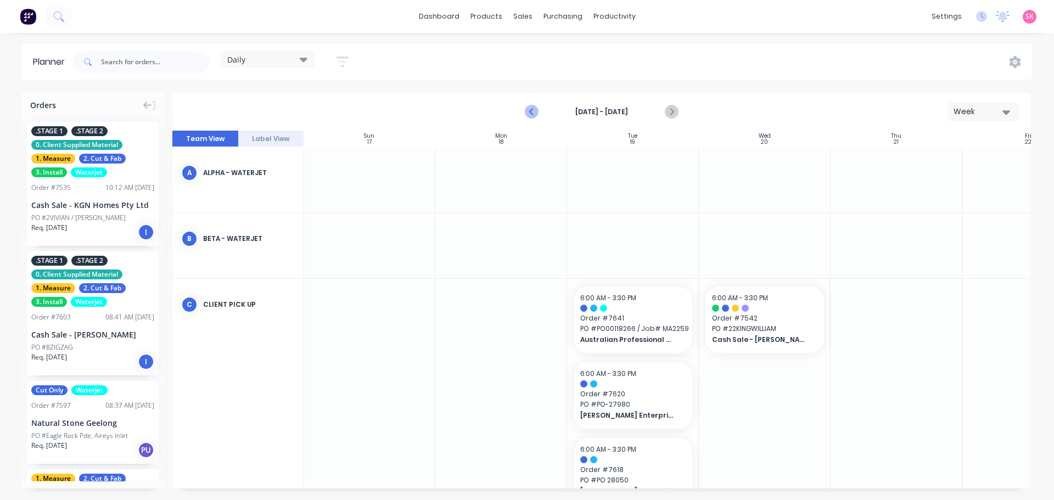
click at [525, 110] on icon "Previous page" at bounding box center [531, 111] width 13 height 13
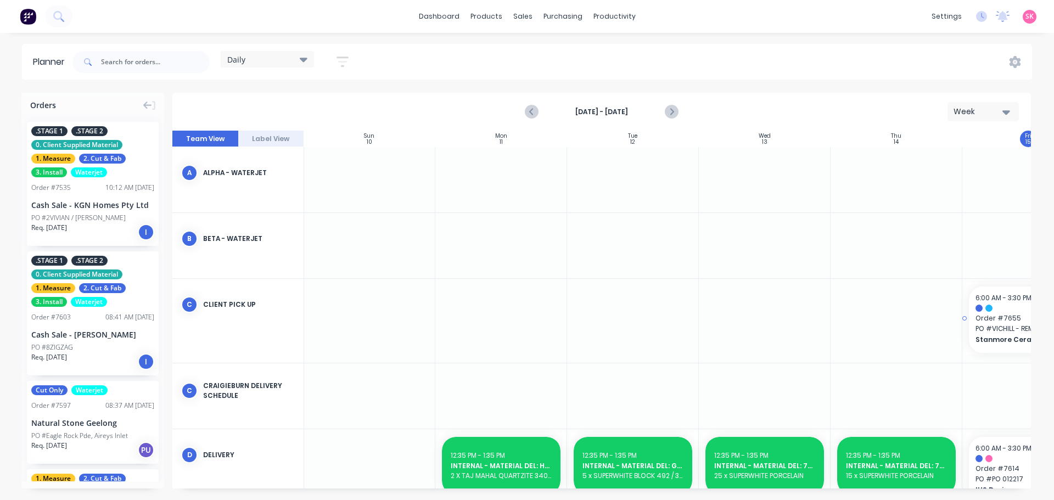
click at [999, 313] on span "Order # 7655" at bounding box center [1027, 318] width 105 height 10
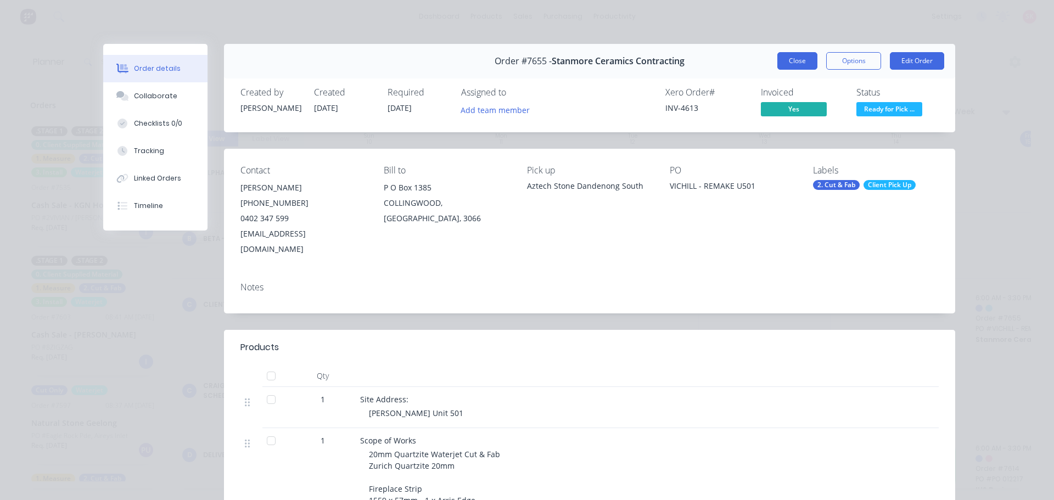
click at [806, 61] on button "Close" at bounding box center [797, 61] width 40 height 18
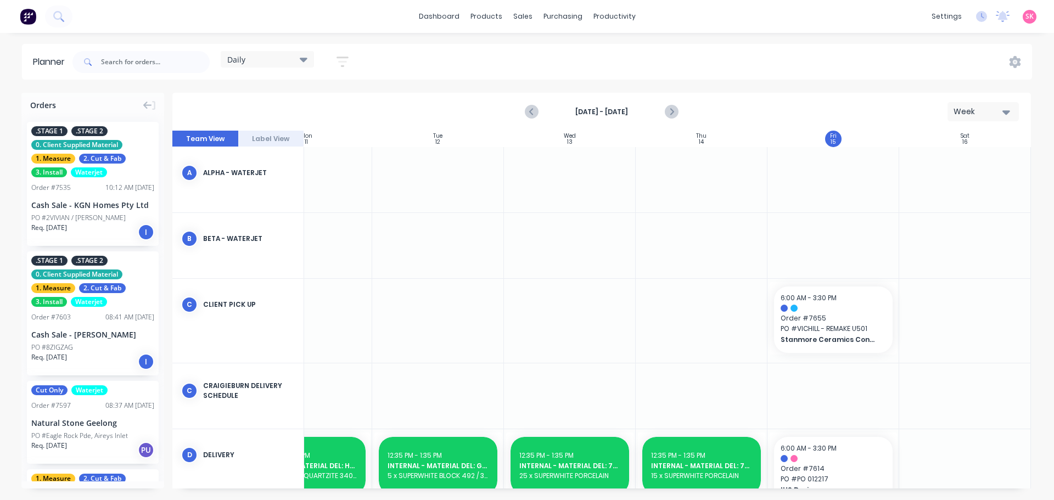
scroll to position [0, 200]
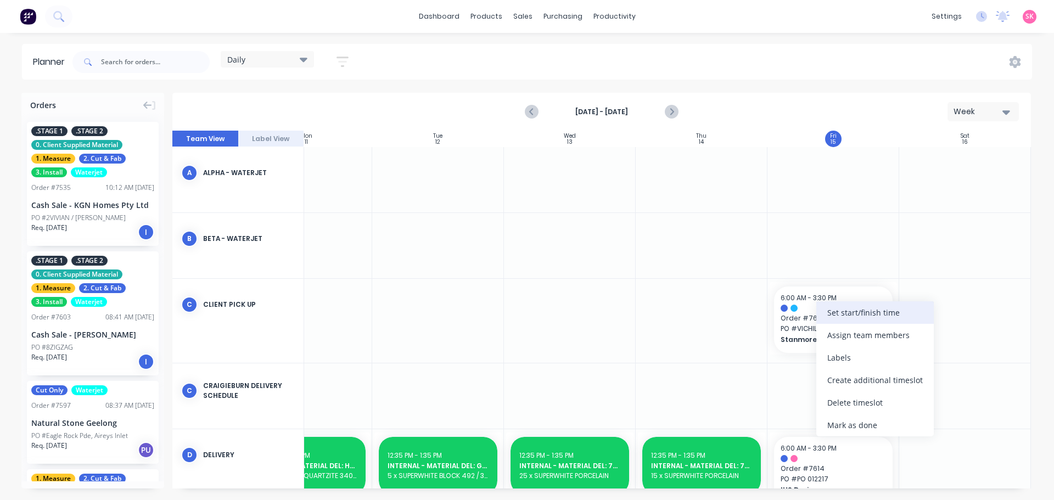
click at [877, 317] on div "Set start/finish time" at bounding box center [874, 312] width 117 height 23
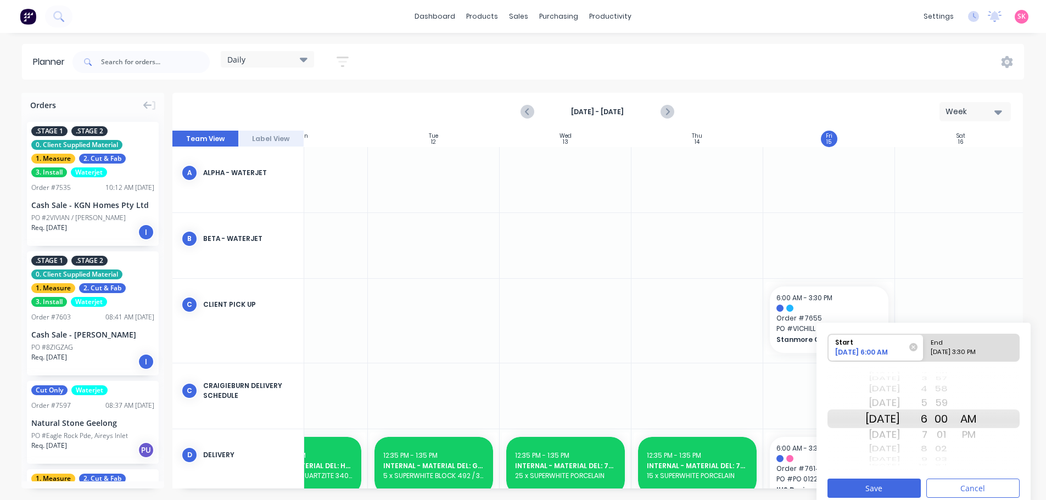
click at [900, 456] on div "[DATE]" at bounding box center [882, 458] width 35 height 9
click at [949, 342] on div "End" at bounding box center [970, 341] width 89 height 14
click at [924, 342] on input "End Please select" at bounding box center [923, 347] width 1 height 27
radio input "true"
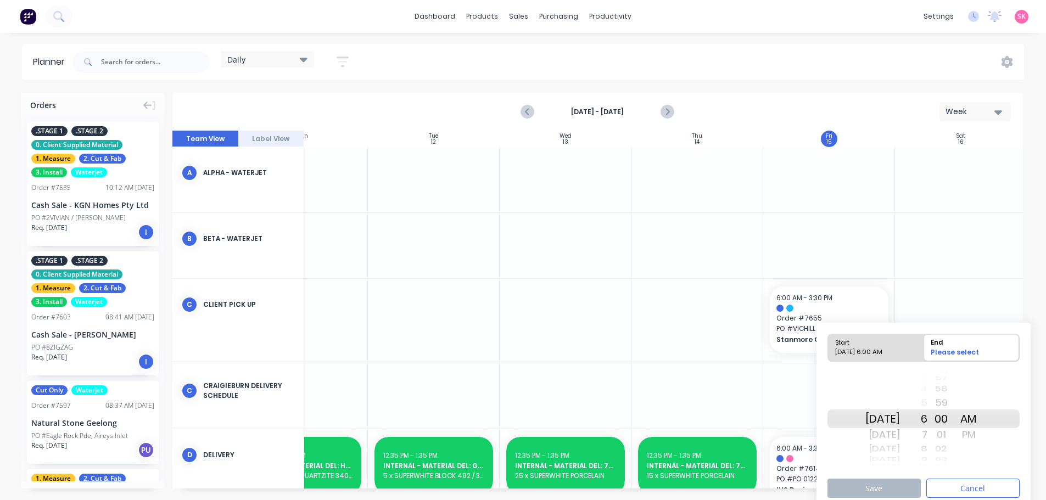
click at [927, 433] on div "7" at bounding box center [913, 435] width 27 height 18
click at [908, 484] on button "Save" at bounding box center [873, 488] width 93 height 19
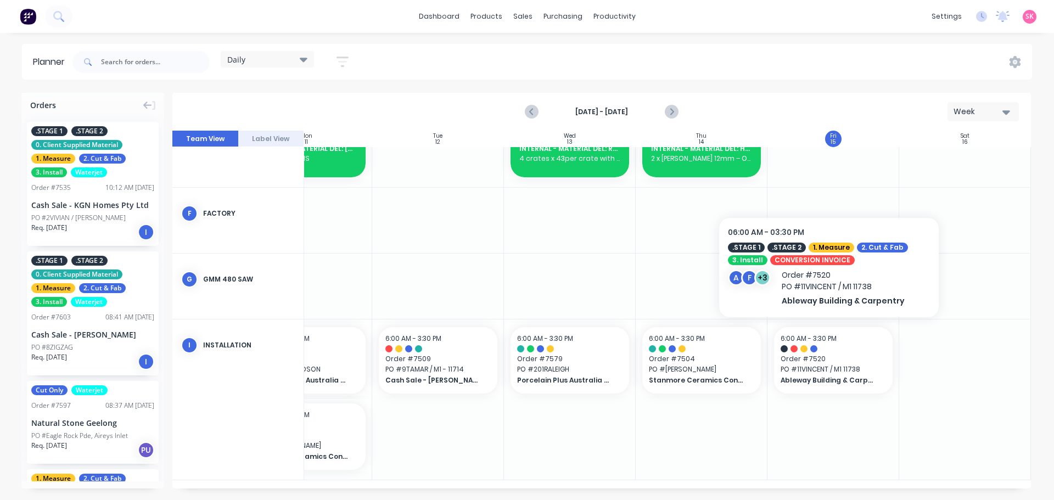
scroll to position [159, 200]
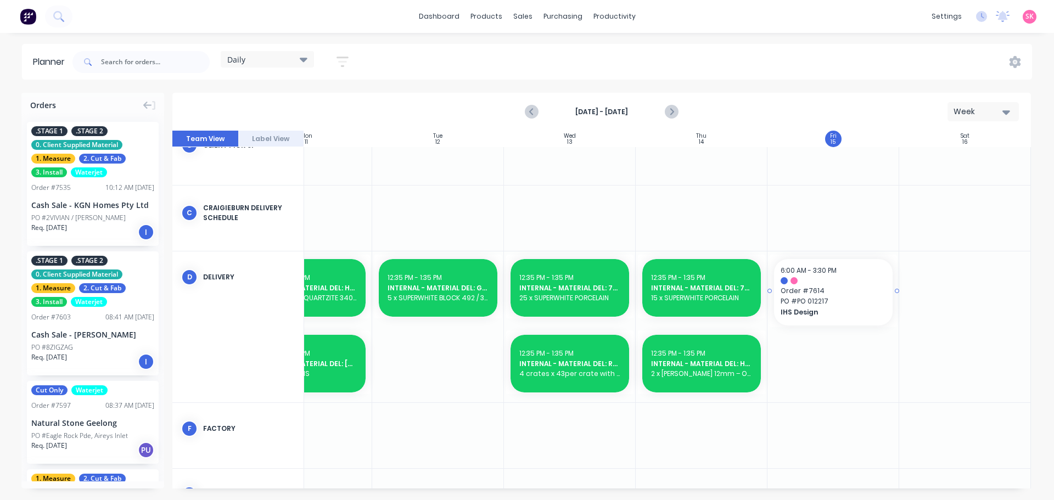
click at [839, 297] on span "PO # PO 012217" at bounding box center [832, 301] width 105 height 10
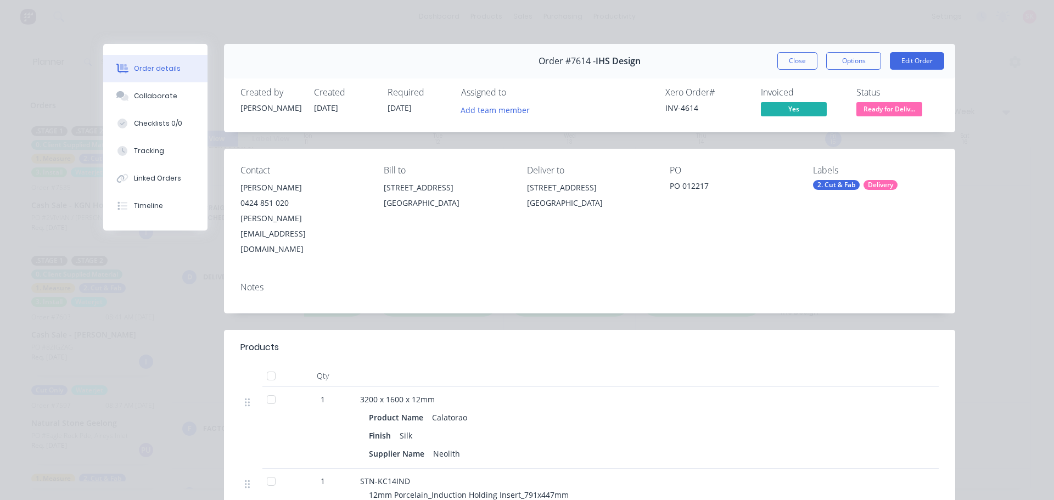
click at [969, 217] on div "Order details Collaborate Checklists 0/0 Tracking Linked Orders Timeline Order …" at bounding box center [527, 250] width 1054 height 500
click at [797, 65] on button "Close" at bounding box center [797, 61] width 40 height 18
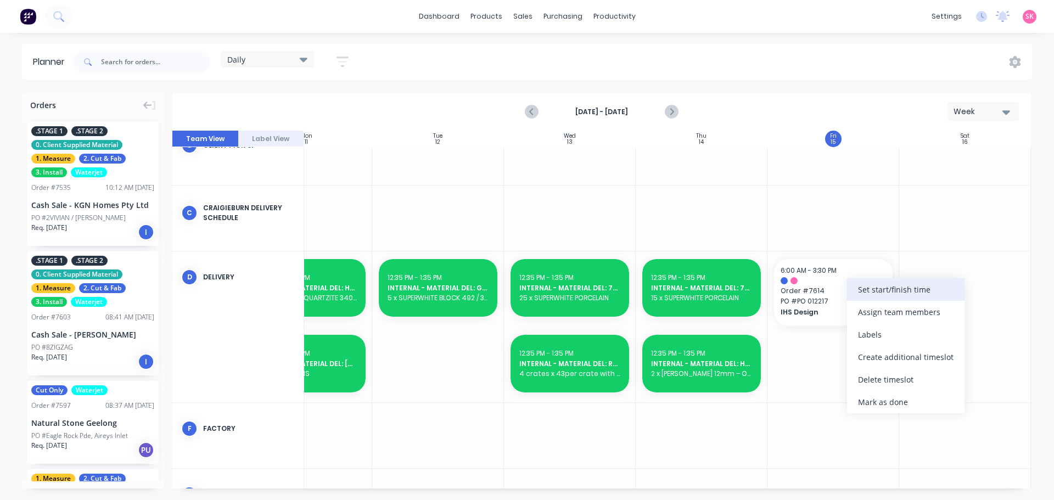
click at [904, 287] on div "Set start/finish time" at bounding box center [905, 289] width 117 height 23
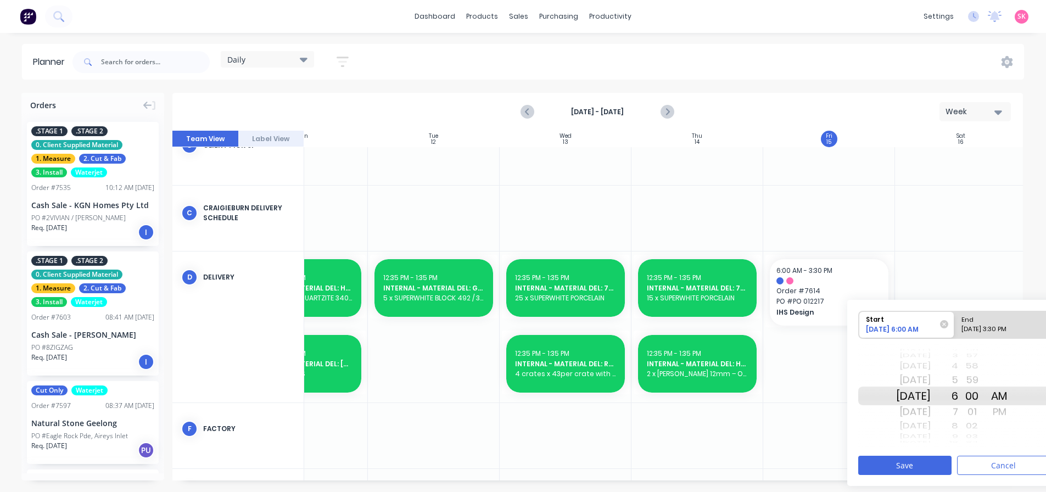
click at [920, 435] on div "[DATE]" at bounding box center [913, 435] width 35 height 9
click at [982, 330] on div "Please select" at bounding box center [1001, 331] width 89 height 14
click at [954, 330] on input "End Please select" at bounding box center [954, 324] width 1 height 27
radio input "true"
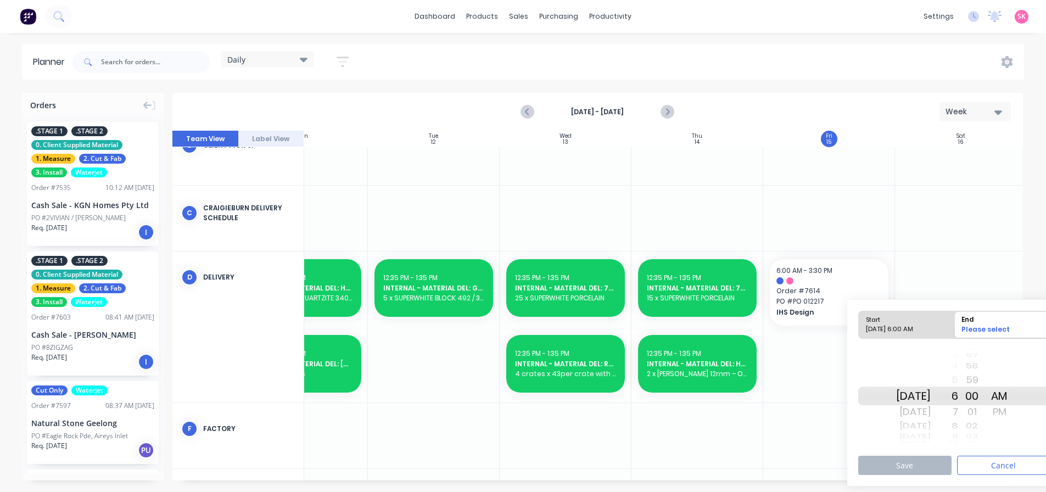
click at [958, 412] on div "7" at bounding box center [943, 412] width 27 height 18
click at [940, 467] on button "Save" at bounding box center [904, 465] width 93 height 19
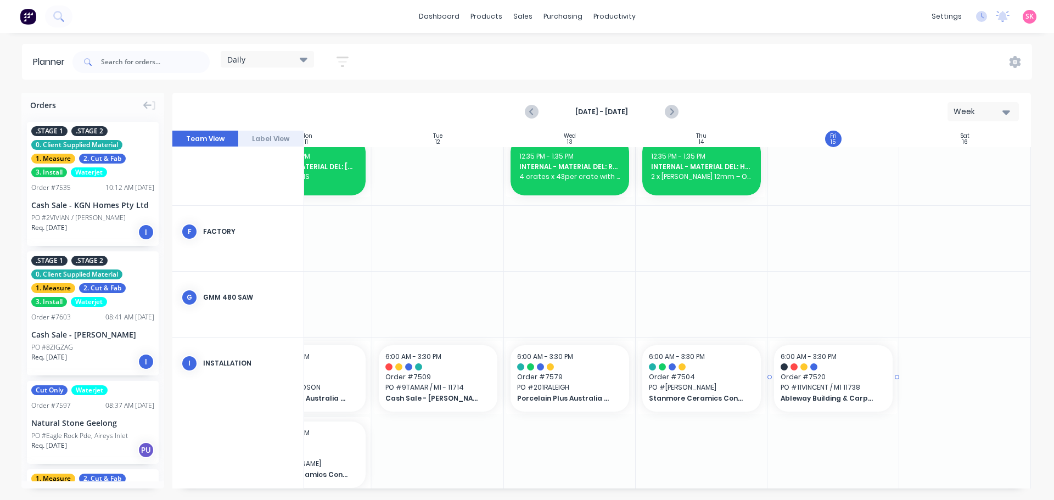
scroll to position [370, 200]
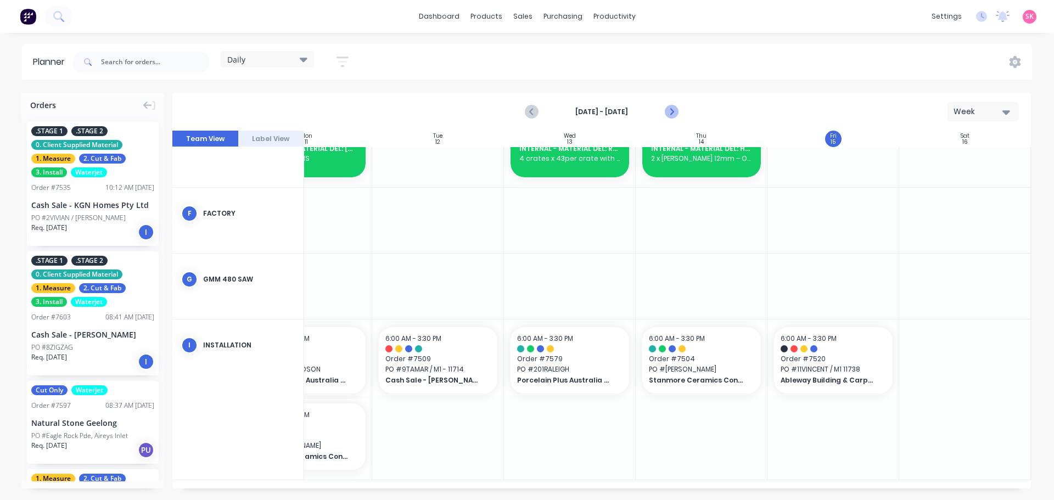
click at [667, 110] on icon "Next page" at bounding box center [670, 111] width 13 height 13
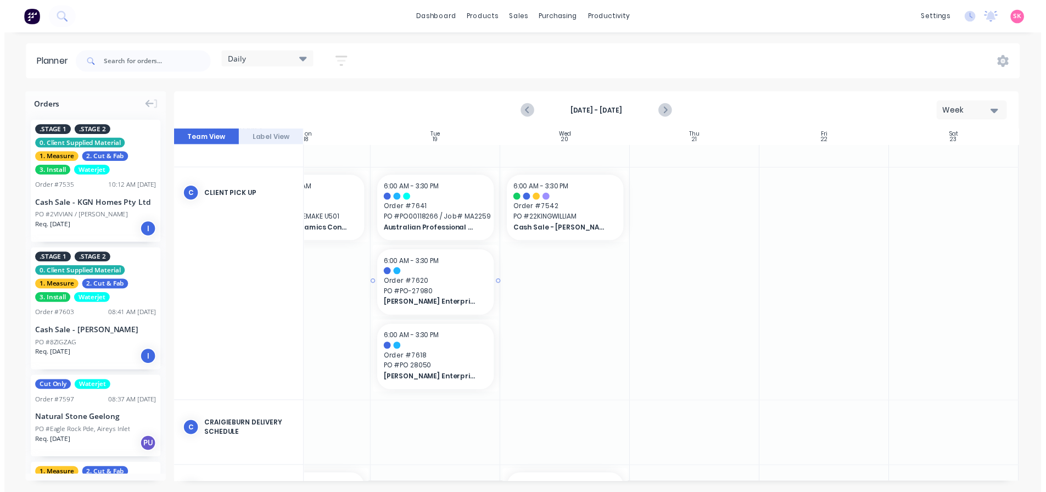
scroll to position [110, 200]
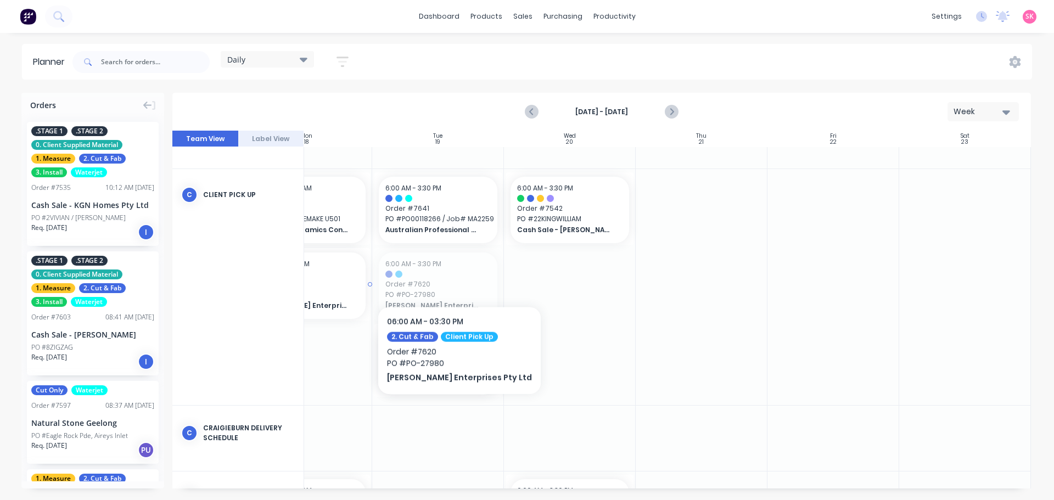
drag, startPoint x: 439, startPoint y: 273, endPoint x: 356, endPoint y: 273, distance: 82.9
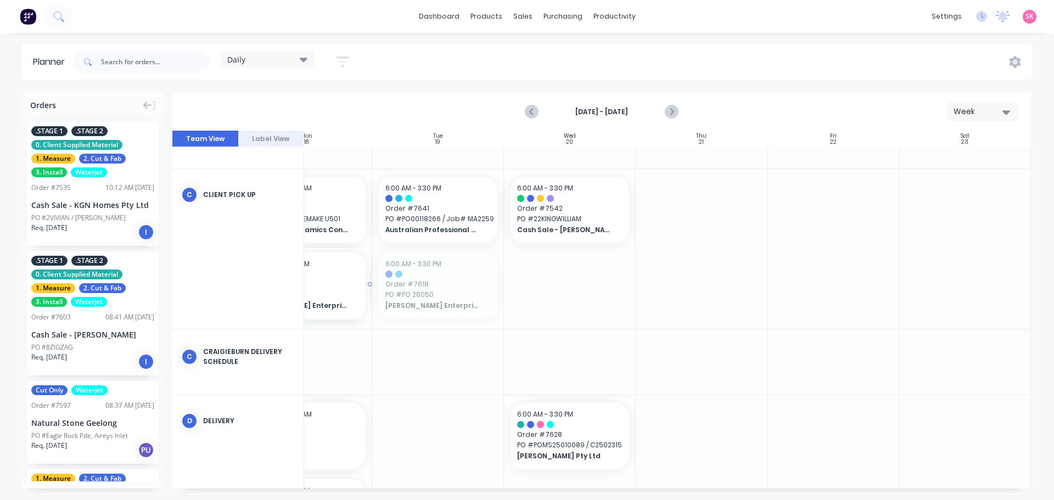
drag, startPoint x: 419, startPoint y: 295, endPoint x: 340, endPoint y: 288, distance: 79.4
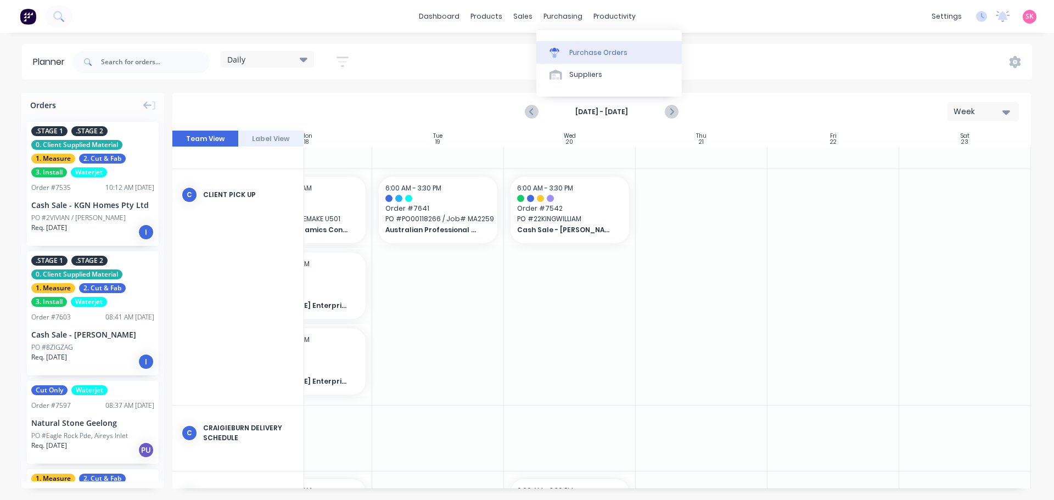
click at [584, 55] on div "Purchase Orders" at bounding box center [598, 53] width 58 height 10
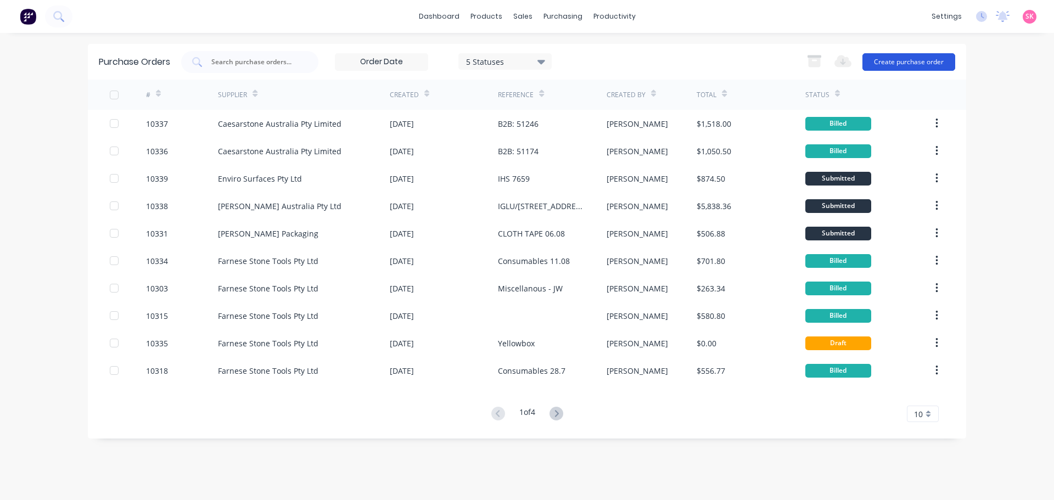
click at [870, 61] on button "Create purchase order" at bounding box center [908, 62] width 93 height 18
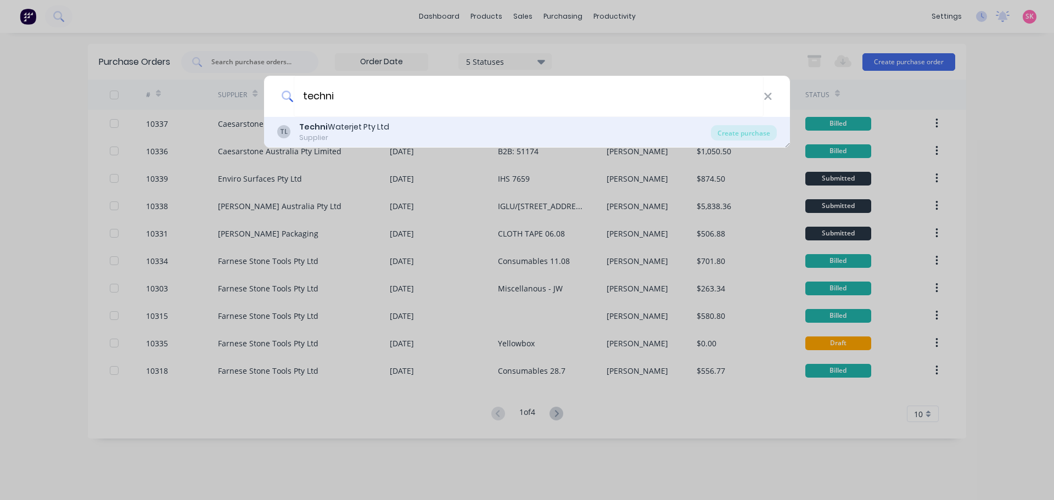
type input "techni"
click at [404, 144] on div "TL Techni Waterjet Pty Ltd Supplier Create purchase" at bounding box center [527, 132] width 526 height 31
click at [574, 136] on div "TL Techni Waterjet Pty Ltd Supplier" at bounding box center [494, 131] width 434 height 21
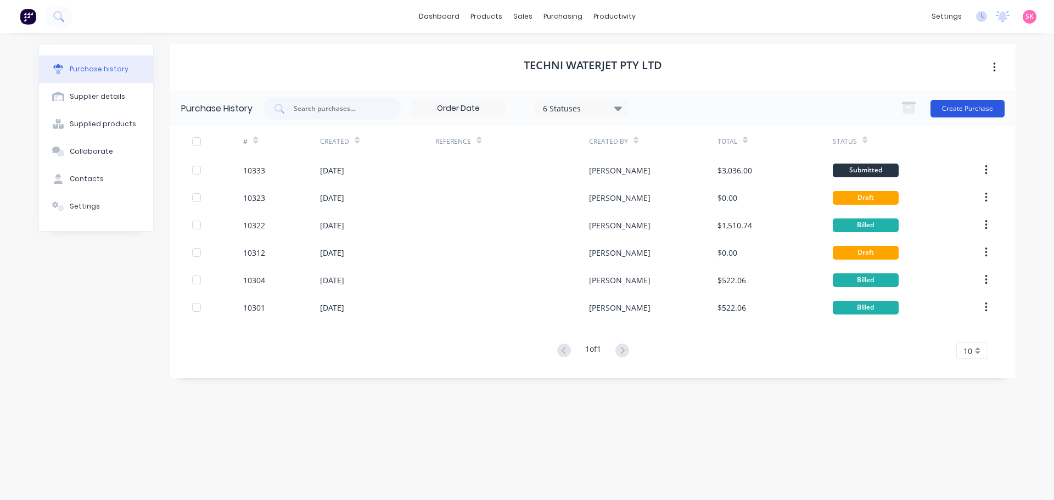
click at [982, 108] on button "Create Purchase" at bounding box center [967, 109] width 74 height 18
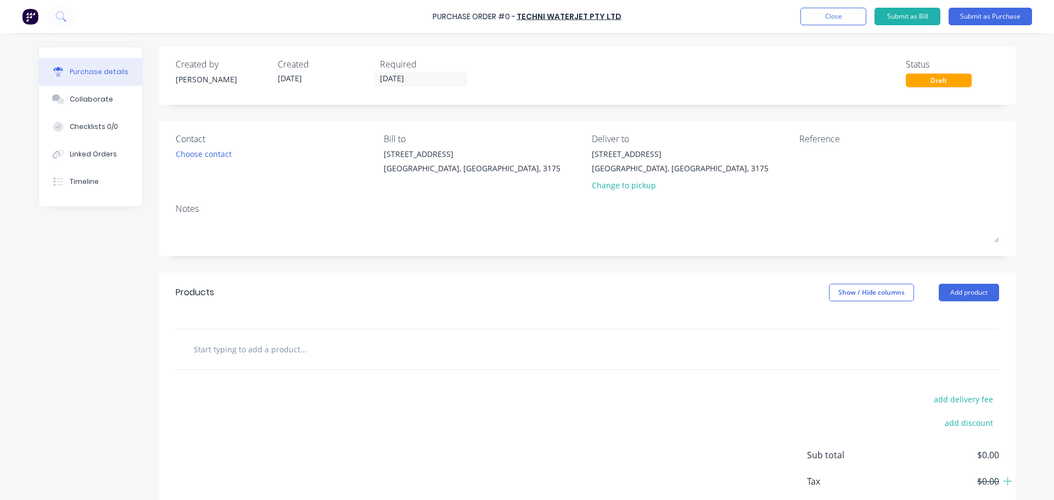
click at [203, 162] on div "Contact Choose contact" at bounding box center [276, 164] width 200 height 64
click at [215, 152] on div "Choose contact" at bounding box center [204, 154] width 56 height 12
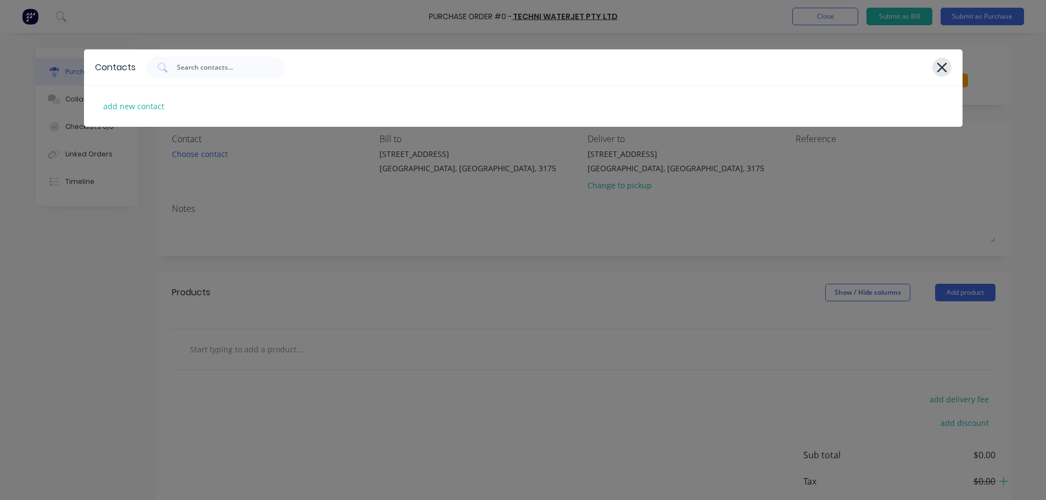
click at [945, 63] on icon at bounding box center [941, 68] width 10 height 10
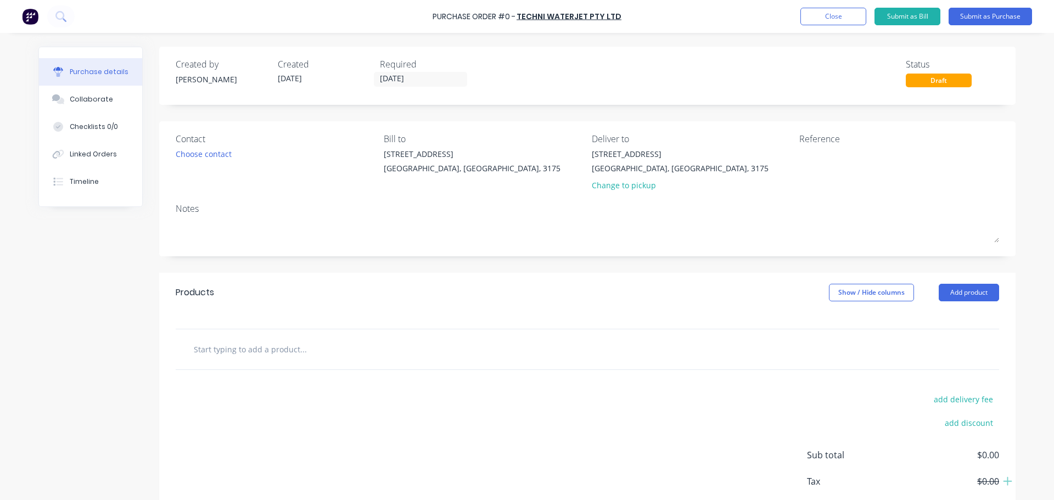
click at [300, 342] on input "text" at bounding box center [303, 349] width 220 height 22
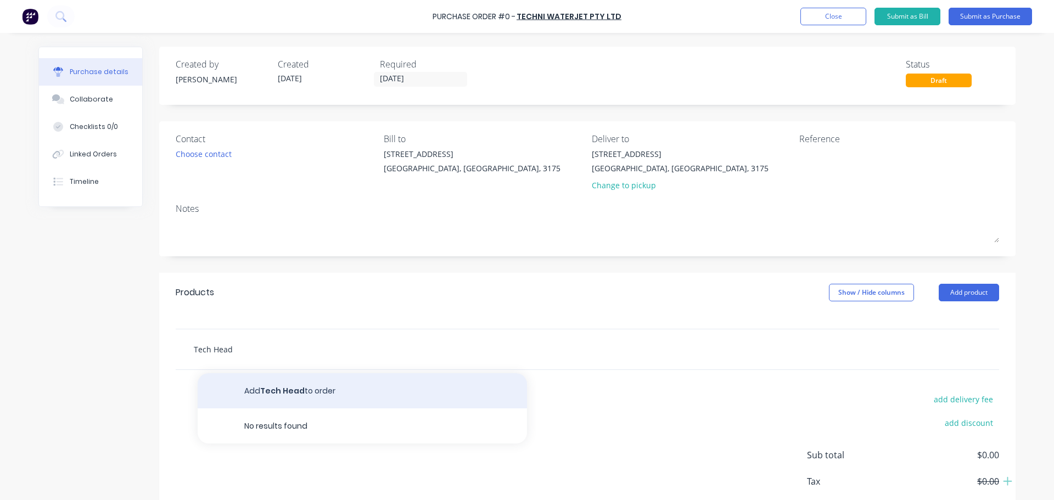
type input "Tech Head"
click at [308, 391] on button "Add Tech Head to order" at bounding box center [362, 390] width 329 height 35
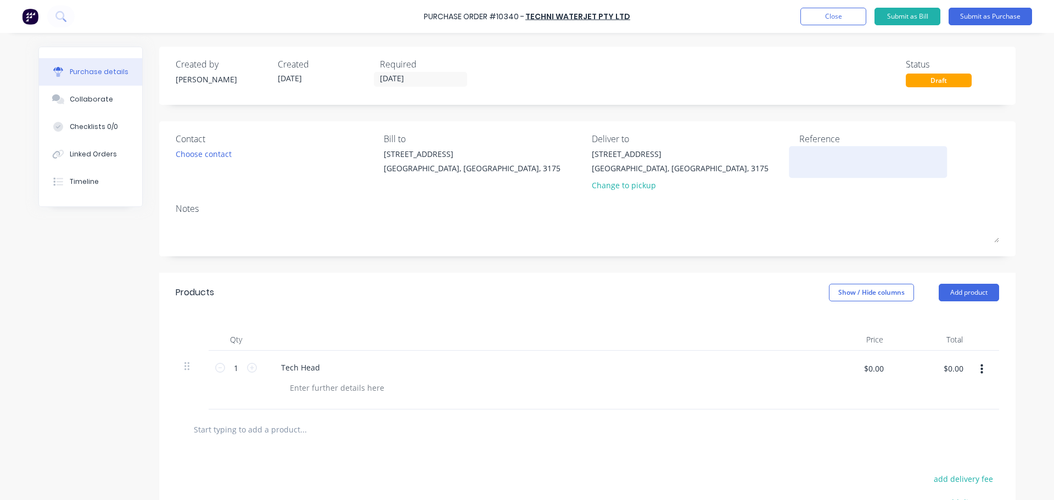
click at [819, 154] on textarea at bounding box center [867, 160] width 137 height 25
type textarea "j"
type textarea "K"
type textarea "JW 15.08"
click at [974, 20] on button "Submit as Purchase" at bounding box center [989, 17] width 83 height 18
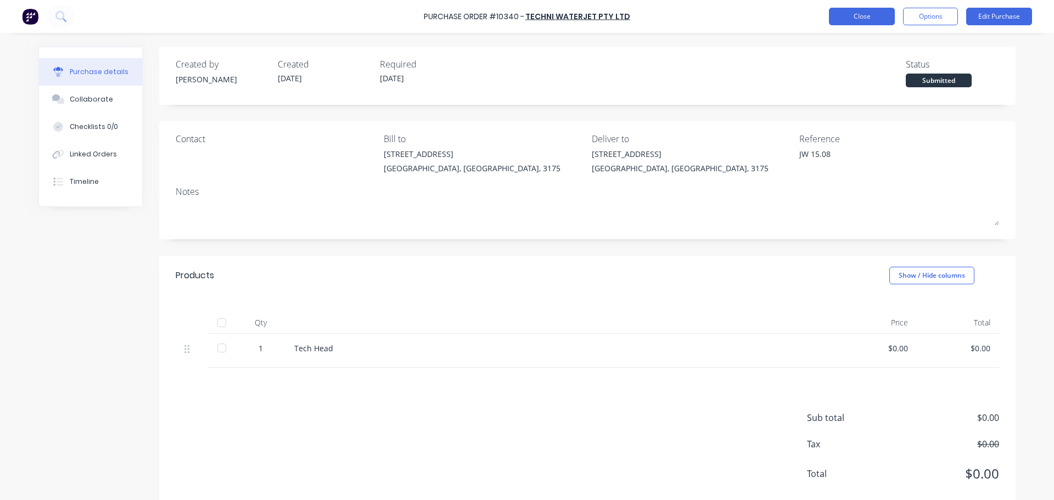
click at [879, 16] on button "Close" at bounding box center [862, 17] width 66 height 18
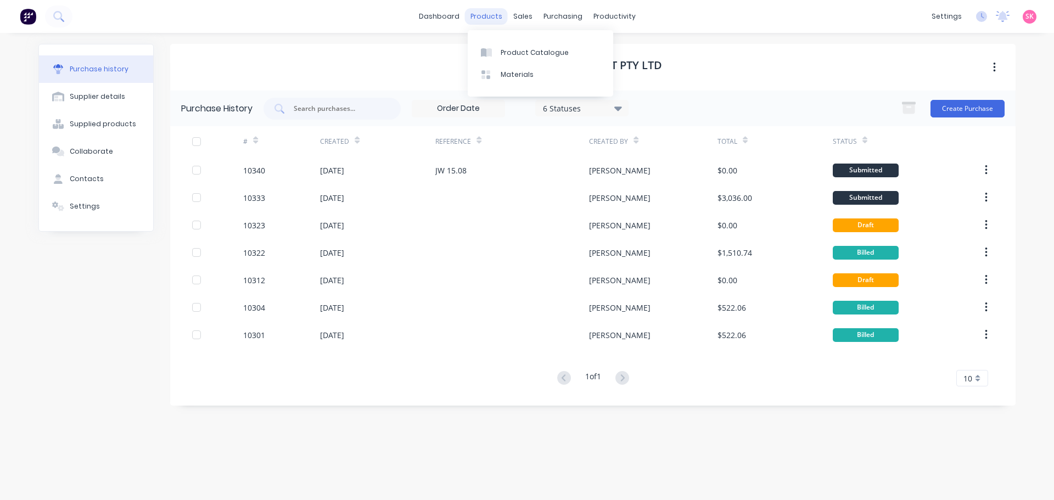
click at [487, 21] on div "products" at bounding box center [486, 16] width 43 height 16
click at [538, 46] on link "Sales Orders" at bounding box center [580, 52] width 145 height 22
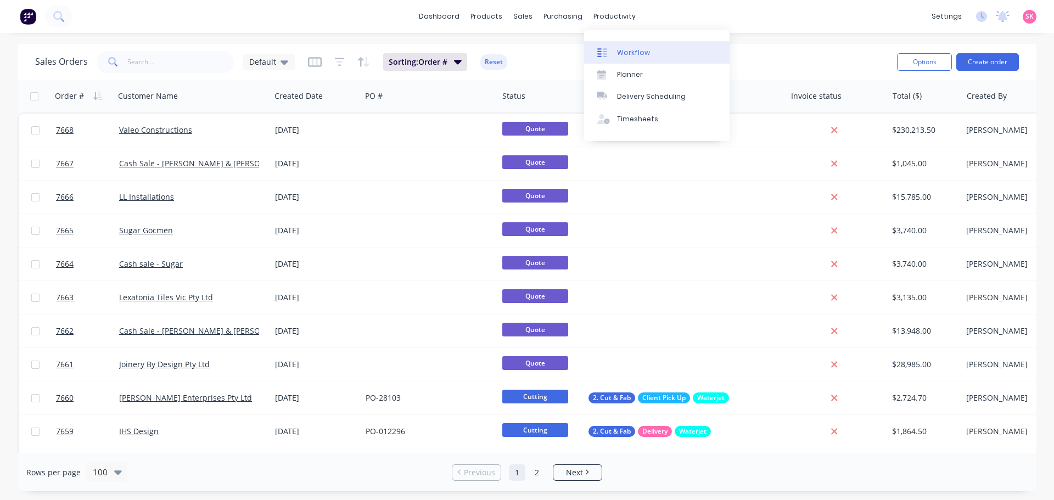
click at [639, 49] on div "Workflow" at bounding box center [633, 53] width 33 height 10
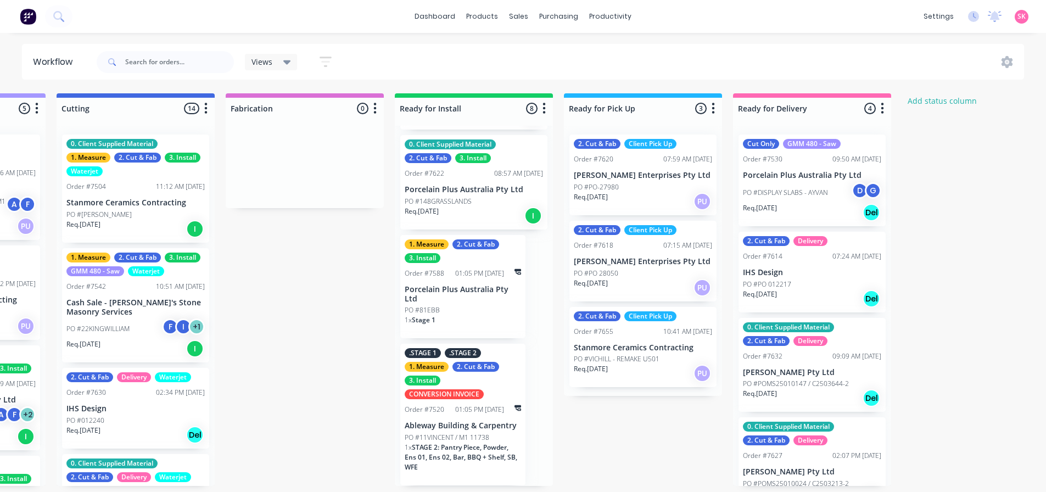
scroll to position [0, 812]
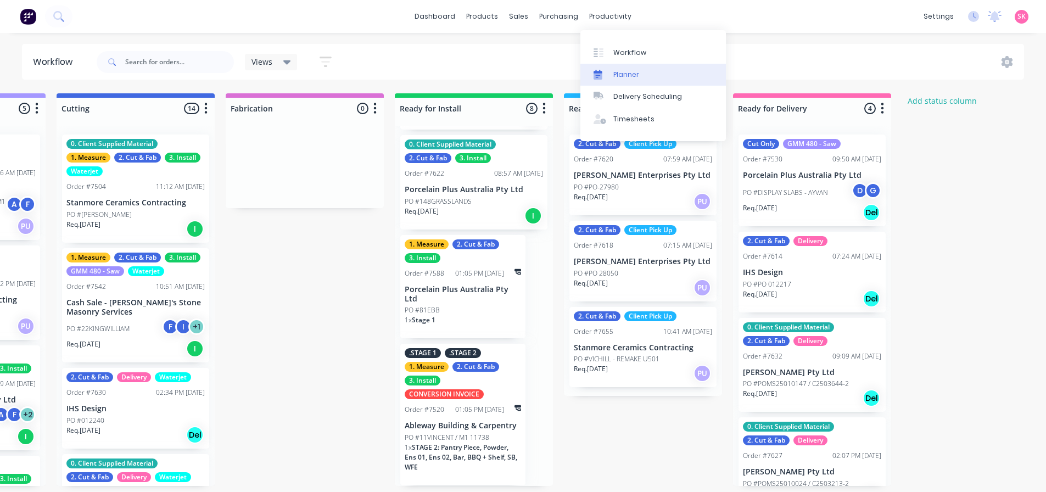
click at [622, 65] on link "Planner" at bounding box center [652, 75] width 145 height 22
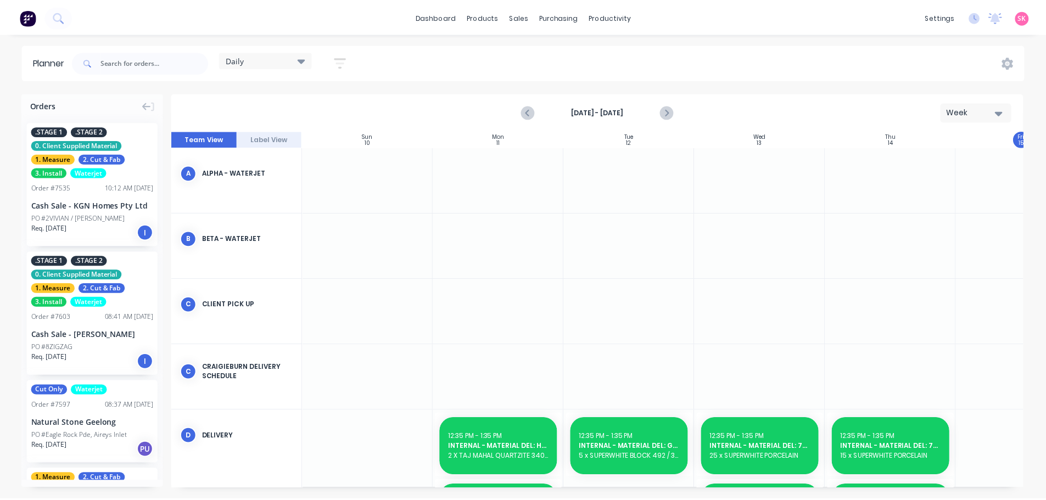
scroll to position [0, 1]
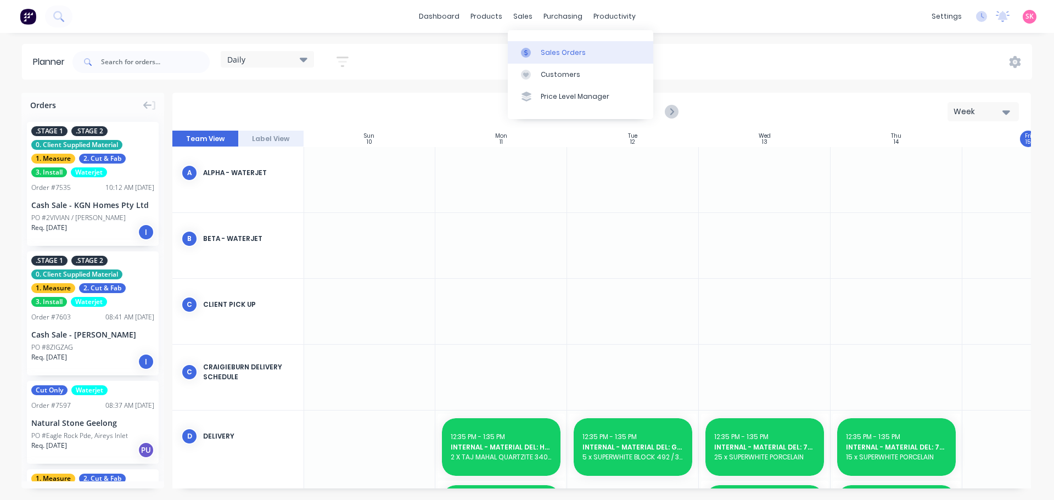
click at [546, 59] on link "Sales Orders" at bounding box center [580, 52] width 145 height 22
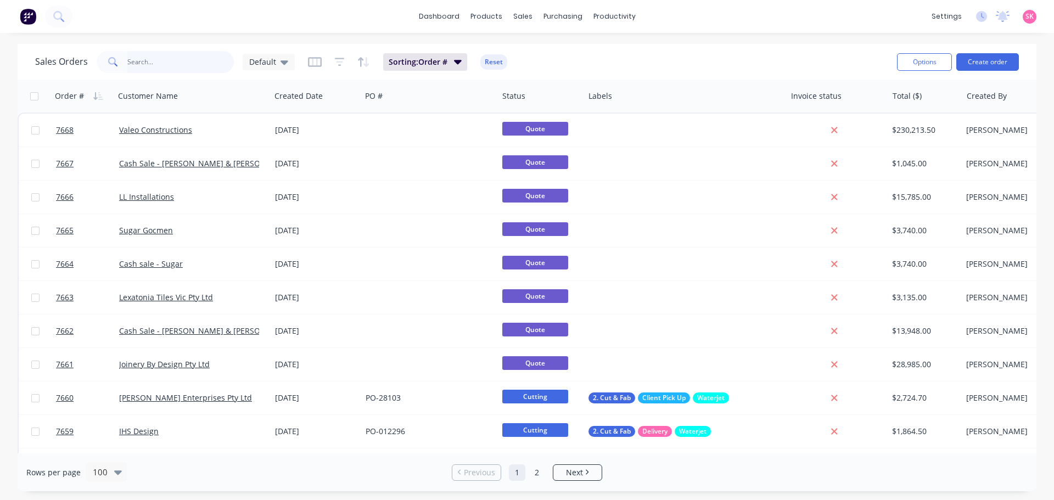
click at [180, 64] on input "text" at bounding box center [180, 62] width 107 height 22
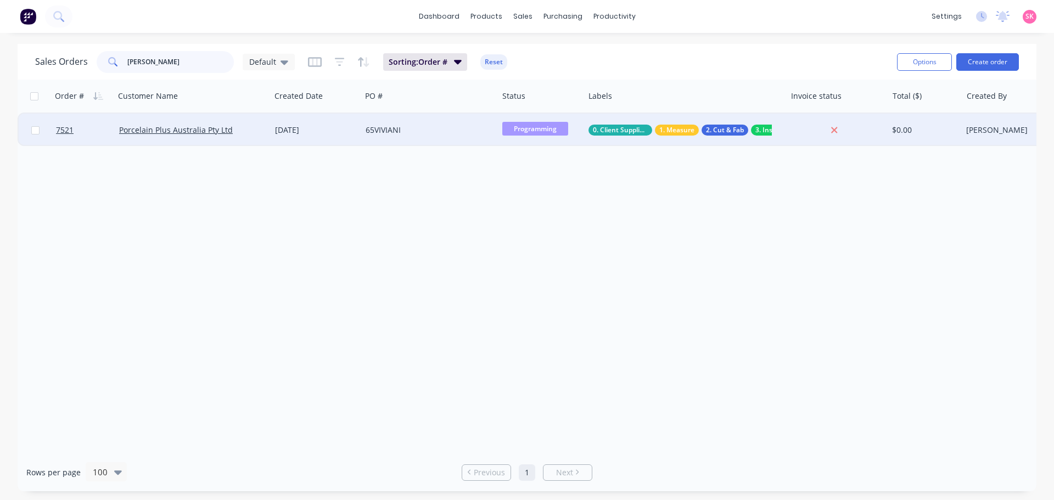
type input "[PERSON_NAME]"
click at [273, 122] on div "[DATE]" at bounding box center [316, 130] width 91 height 33
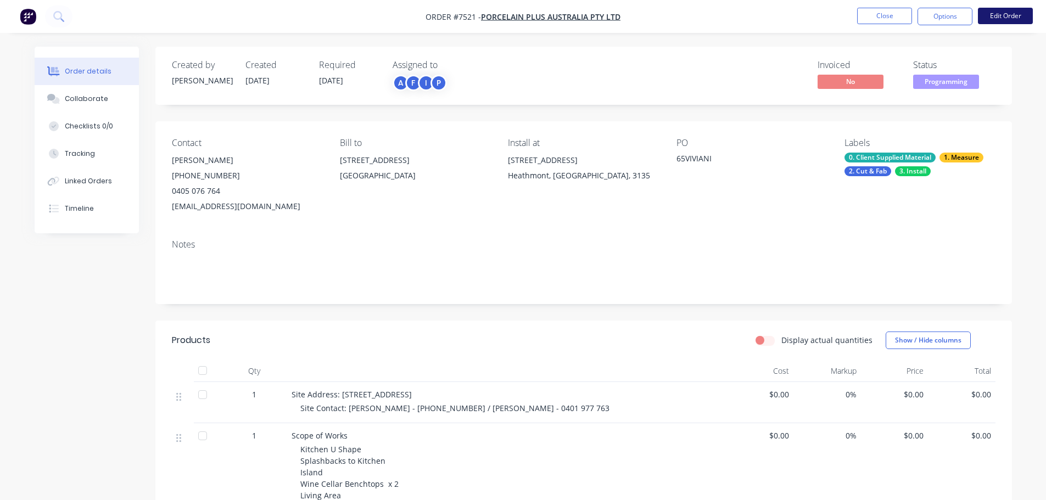
click at [1004, 15] on button "Edit Order" at bounding box center [1004, 16] width 55 height 16
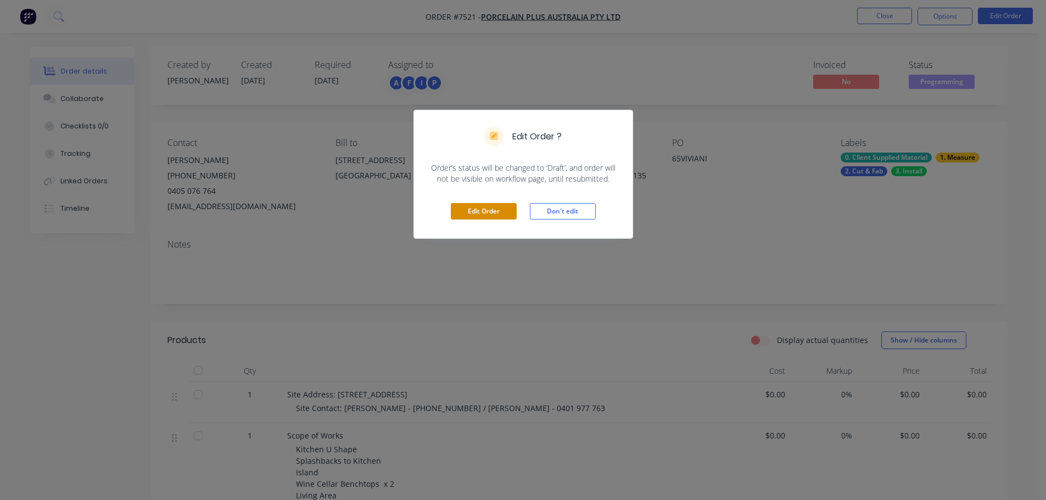
click at [486, 210] on button "Edit Order" at bounding box center [484, 211] width 66 height 16
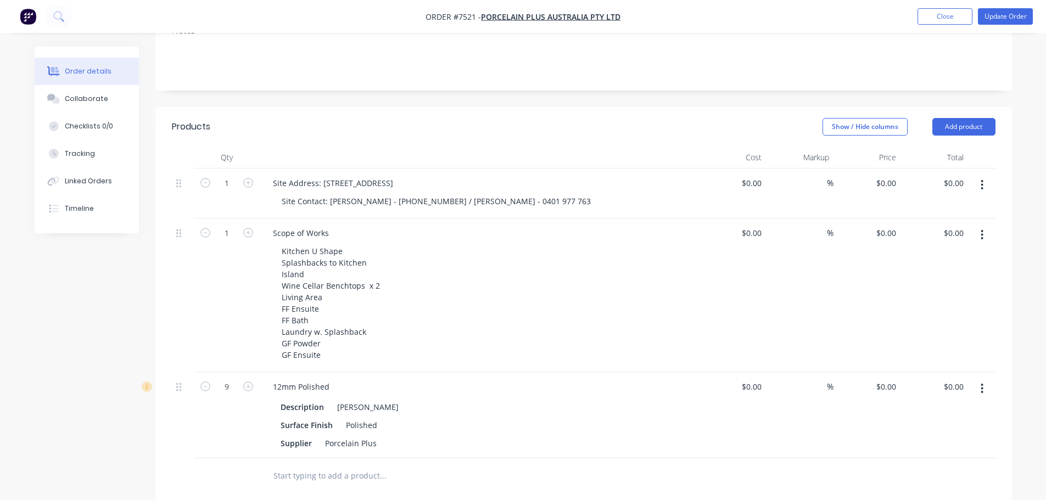
scroll to position [329, 0]
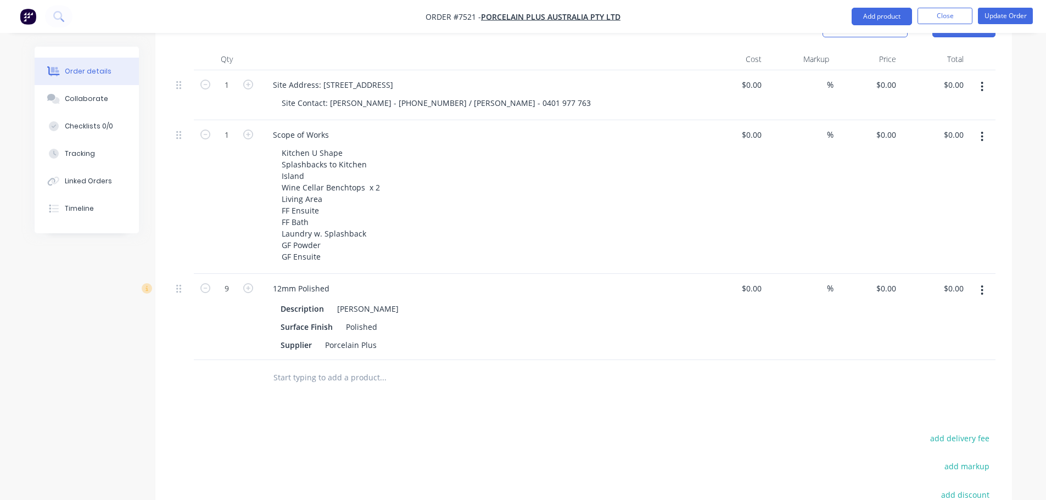
click at [980, 282] on button "button" at bounding box center [982, 290] width 26 height 20
drag, startPoint x: 932, startPoint y: 364, endPoint x: 715, endPoint y: 394, distance: 219.4
click at [931, 377] on div "Delete" at bounding box center [943, 385] width 85 height 16
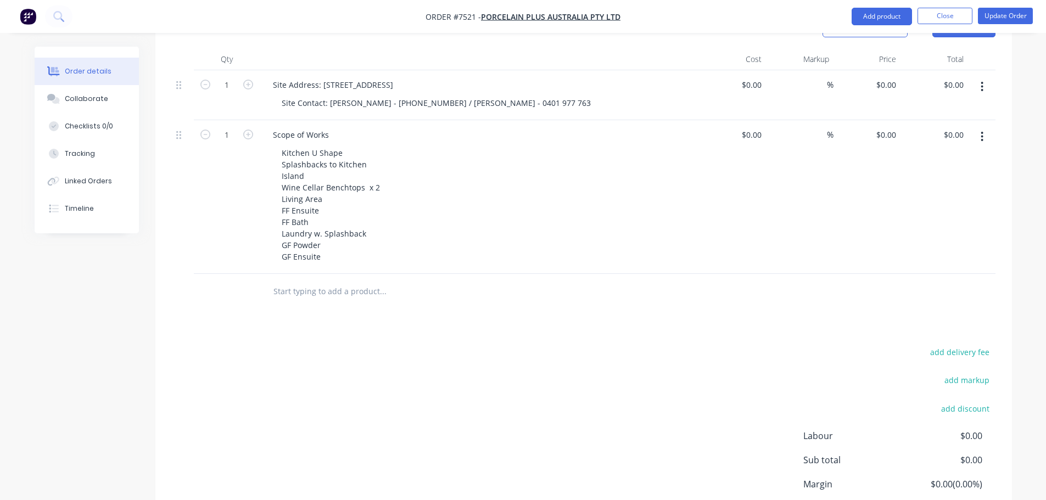
click at [396, 274] on div at bounding box center [457, 292] width 395 height 36
click at [380, 280] on input "text" at bounding box center [383, 291] width 220 height 22
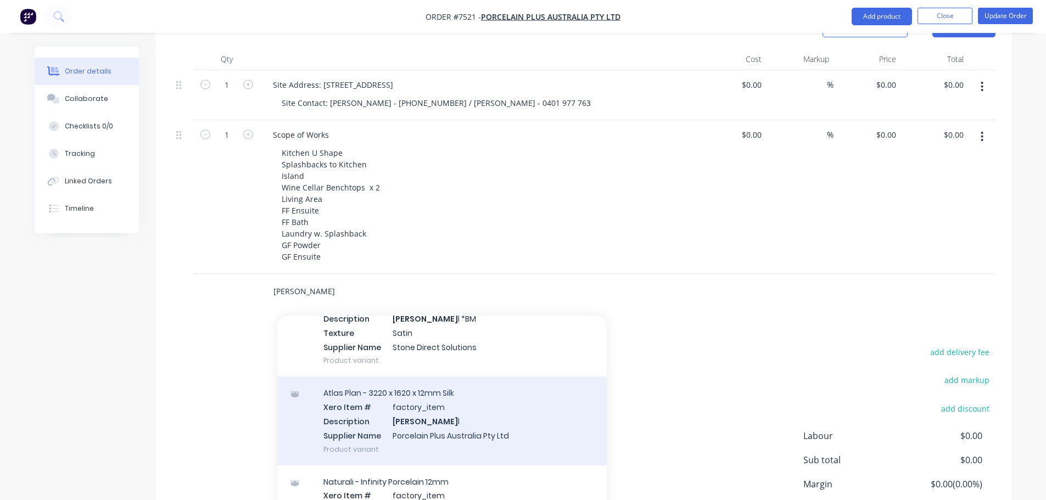
scroll to position [110, 0]
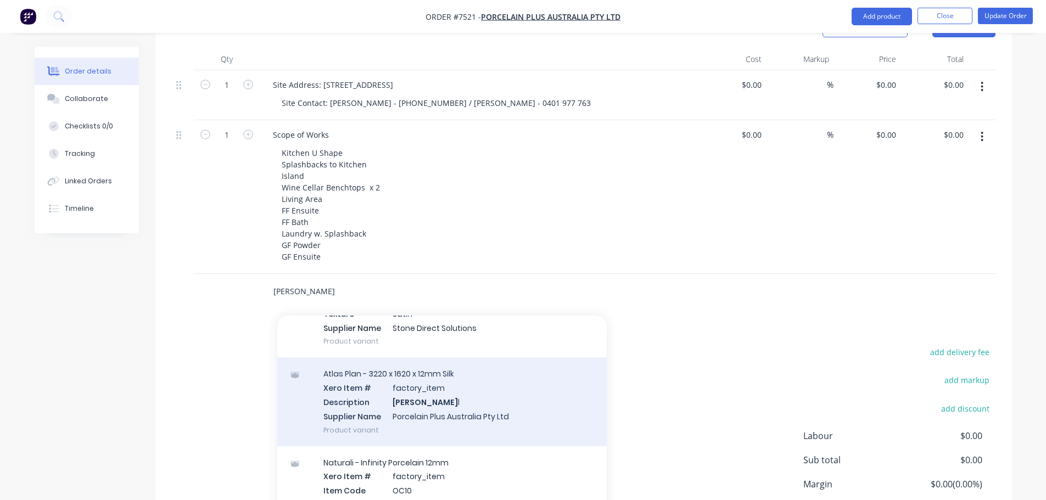
type input "[PERSON_NAME]"
click at [452, 399] on div "Atlas Plan - 3220 x 1620 x 12mm Silk Xero Item # factory_item Description Taj M…" at bounding box center [441, 401] width 329 height 88
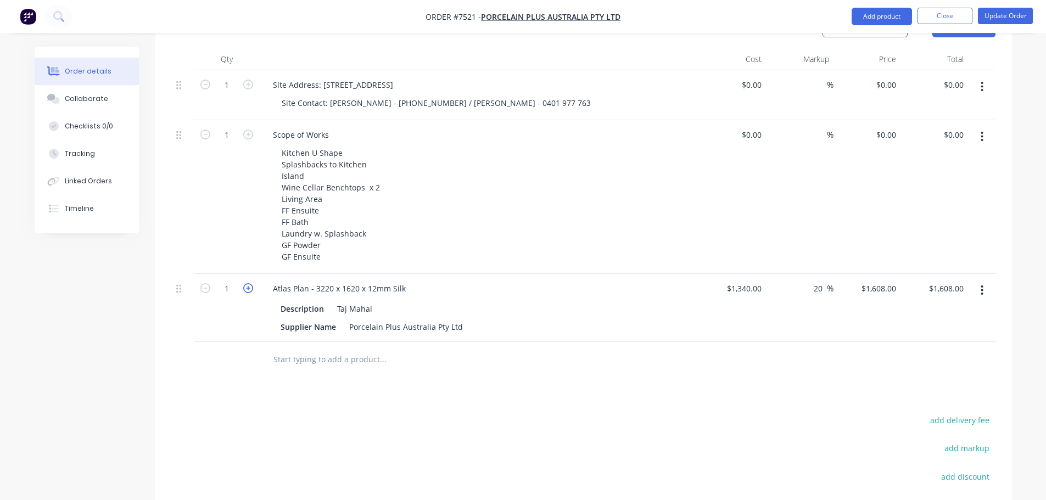
click at [248, 283] on icon "button" at bounding box center [248, 288] width 10 height 10
type input "2"
type input "$3,216.00"
click at [248, 283] on icon "button" at bounding box center [248, 288] width 10 height 10
type input "3"
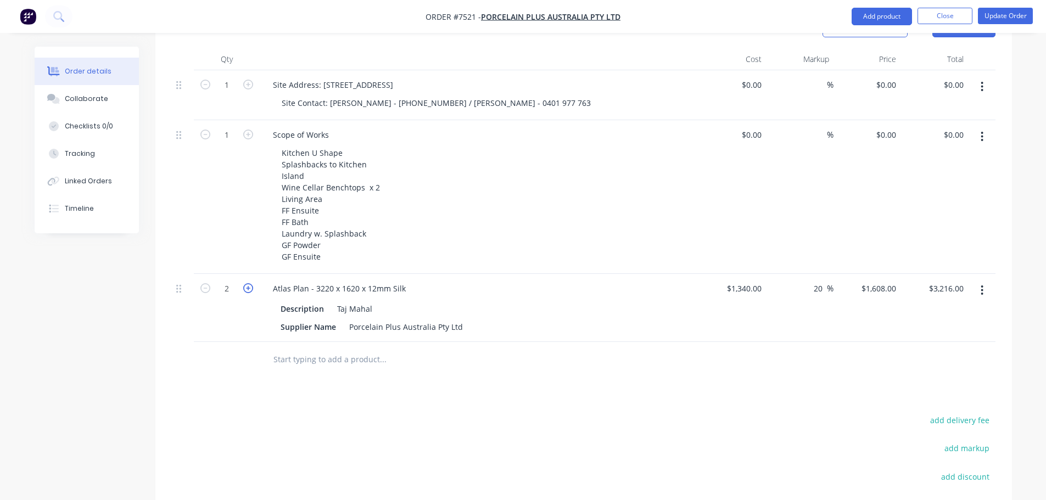
type input "$4,824.00"
click at [248, 283] on icon "button" at bounding box center [248, 288] width 10 height 10
type input "4"
type input "$6,432.00"
click at [248, 283] on icon "button" at bounding box center [248, 288] width 10 height 10
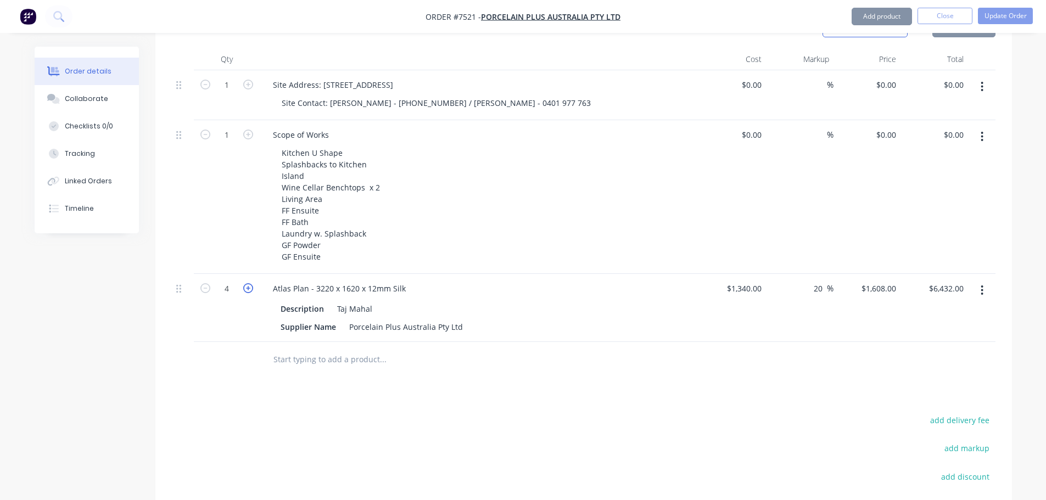
type input "5"
type input "$8,040.00"
click at [248, 283] on icon "button" at bounding box center [248, 288] width 10 height 10
type input "6"
type input "$9,648.00"
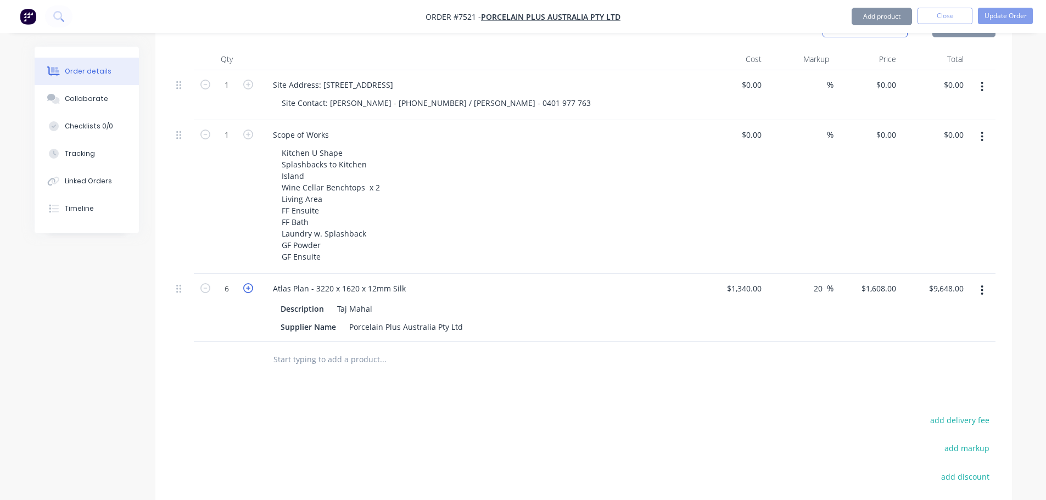
click at [248, 283] on icon "button" at bounding box center [248, 288] width 10 height 10
type input "7"
type input "$11,256.00"
click at [248, 283] on icon "button" at bounding box center [248, 288] width 10 height 10
type input "8"
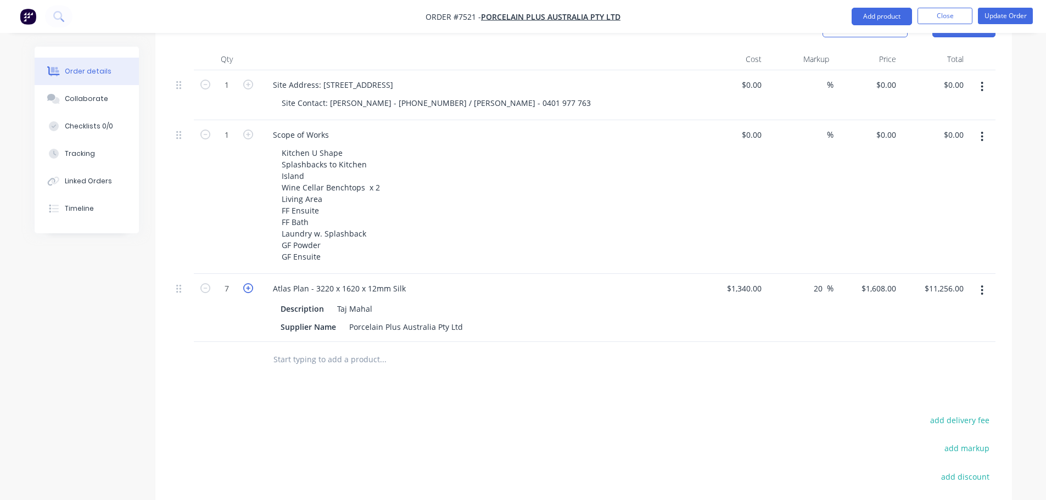
type input "$12,864.00"
click at [248, 283] on icon "button" at bounding box center [248, 288] width 10 height 10
type input "9"
type input "$14,472.00"
click at [248, 283] on icon "button" at bounding box center [248, 288] width 10 height 10
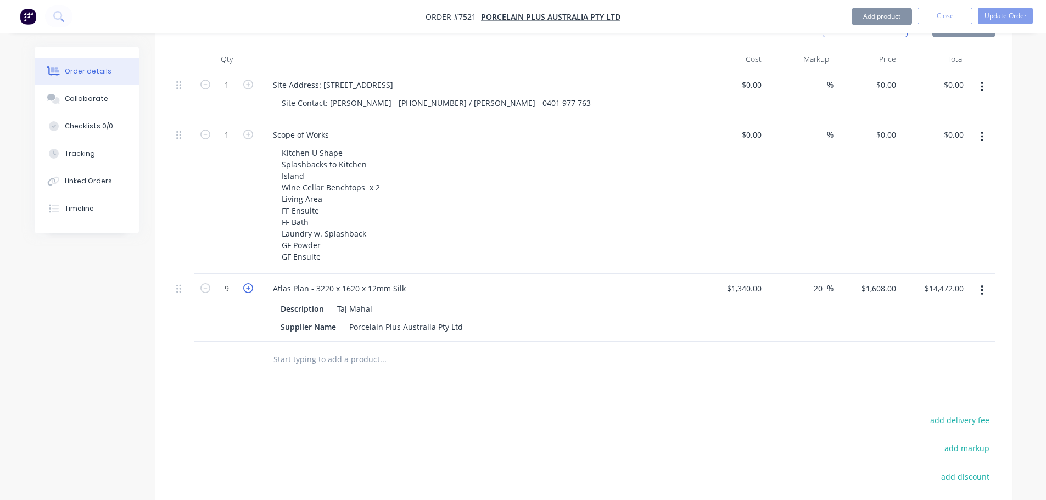
type input "10"
type input "$16,080.00"
click at [248, 283] on icon "button" at bounding box center [248, 288] width 10 height 10
type input "11"
type input "$17,688.00"
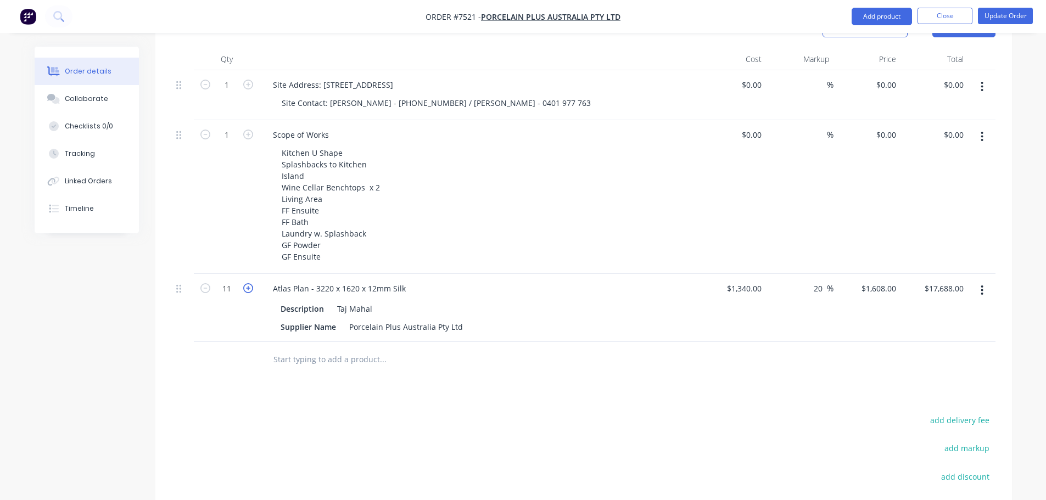
click at [248, 283] on icon "button" at bounding box center [248, 288] width 10 height 10
type input "12"
type input "$19,296.00"
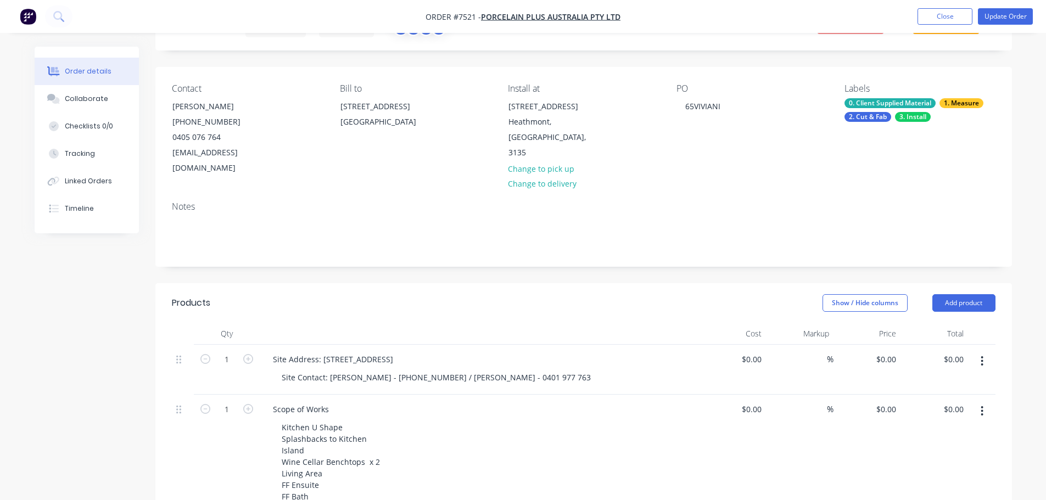
scroll to position [329, 0]
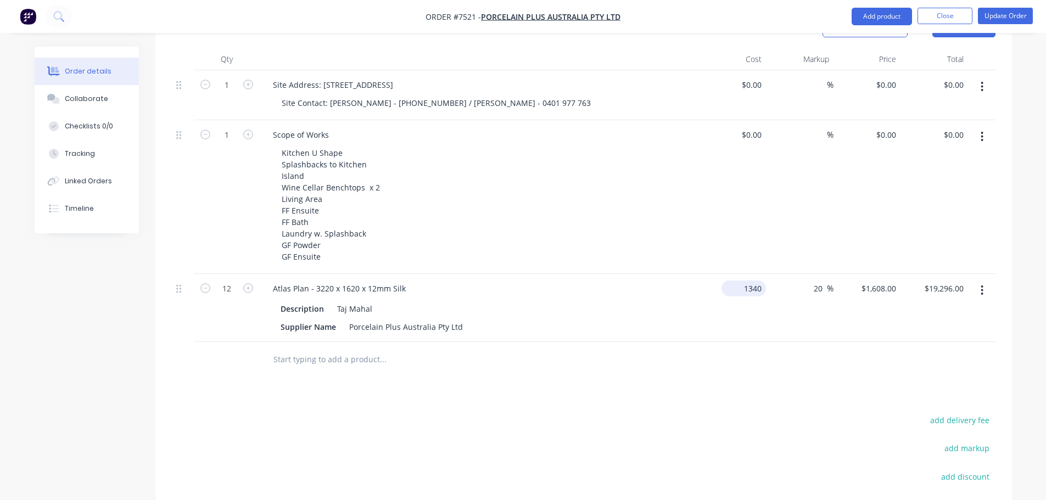
click at [749, 280] on input "1340" at bounding box center [746, 288] width 40 height 16
type input "$0.00"
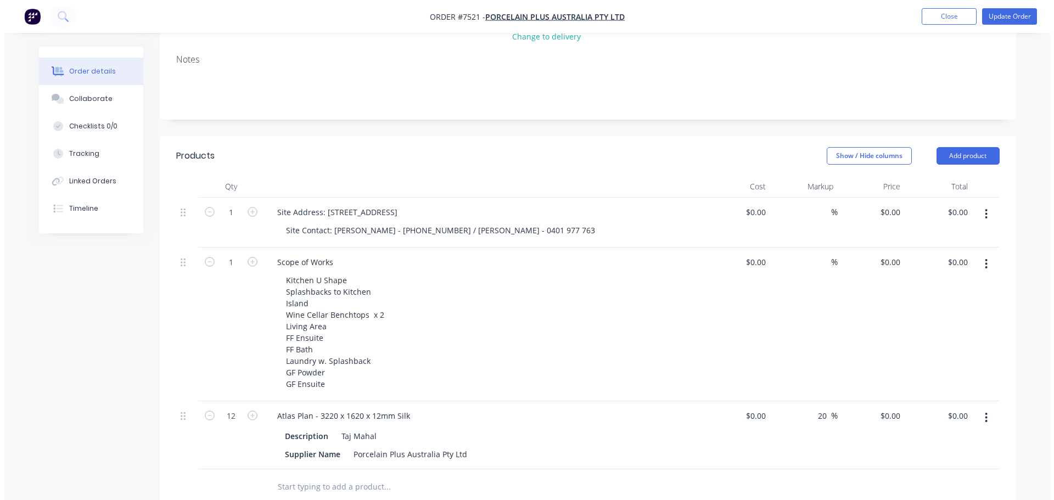
scroll to position [0, 0]
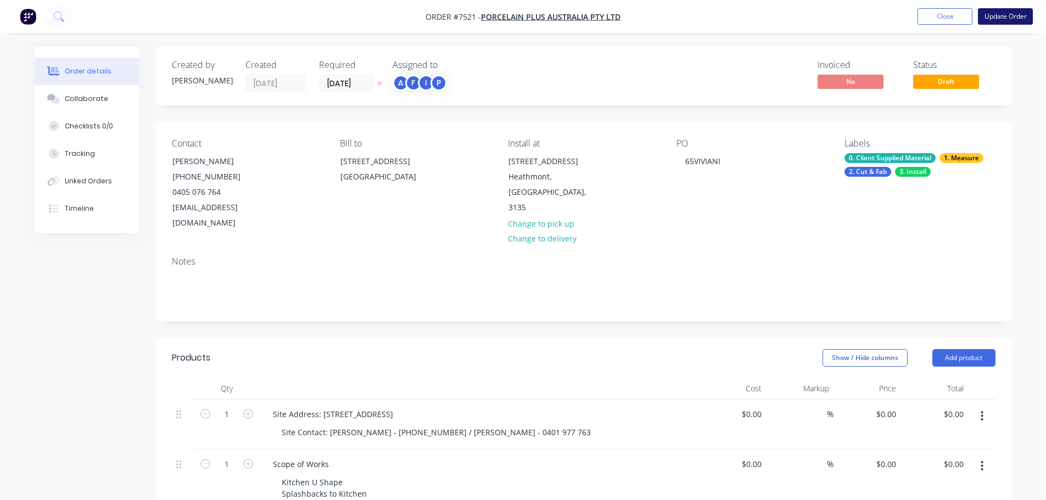
click at [1022, 15] on button "Update Order" at bounding box center [1004, 16] width 55 height 16
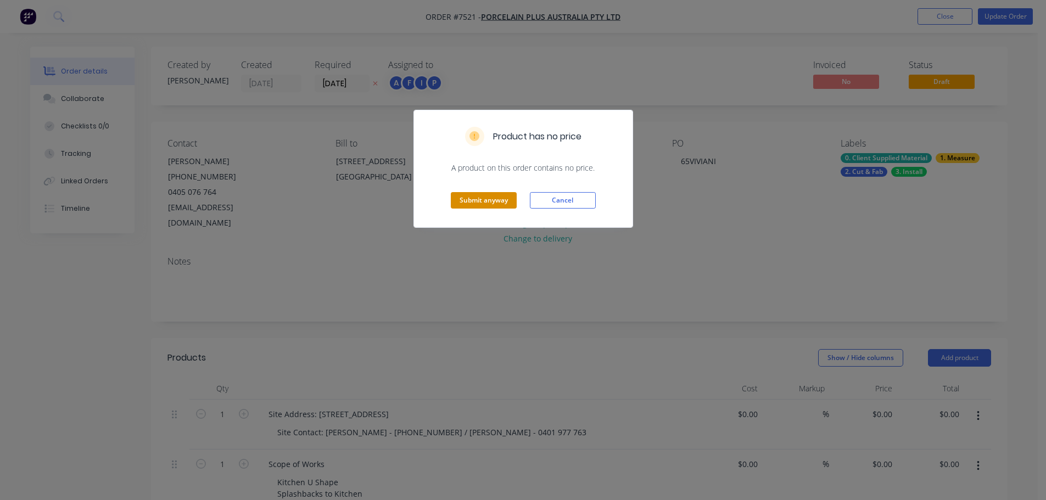
click at [505, 198] on button "Submit anyway" at bounding box center [484, 200] width 66 height 16
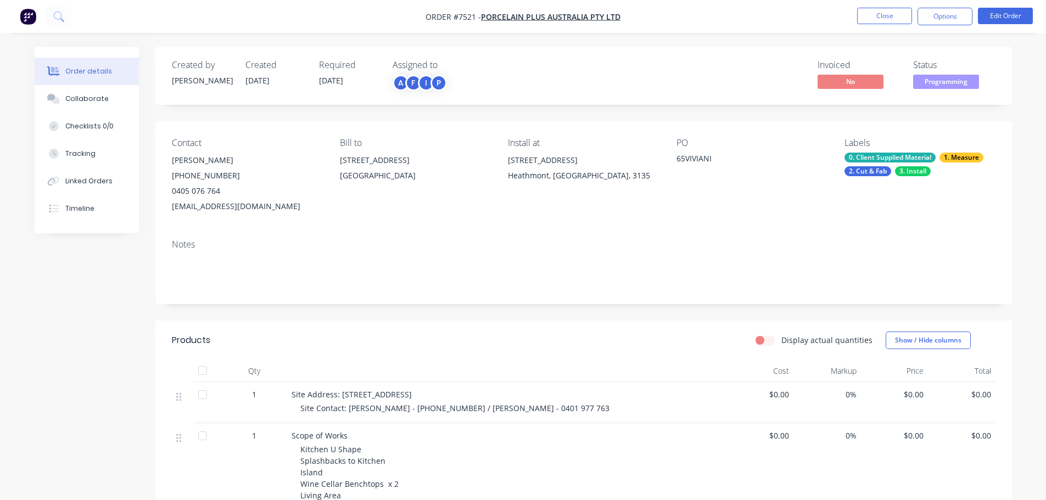
click at [941, 7] on nav "Order #7521 - Porcelain Plus Australia Pty Ltd Close Options Edit Order" at bounding box center [523, 16] width 1046 height 33
click at [946, 26] on nav "Order #7521 - Porcelain Plus Australia Pty Ltd Close Options Edit Order" at bounding box center [523, 16] width 1046 height 33
click at [953, 16] on button "Options" at bounding box center [944, 17] width 55 height 18
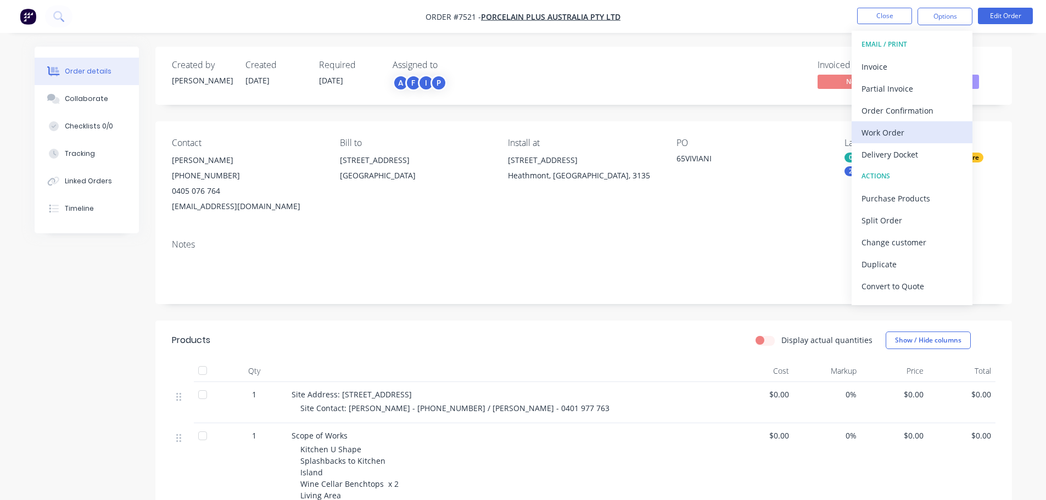
click at [919, 137] on div "Work Order" at bounding box center [911, 133] width 101 height 16
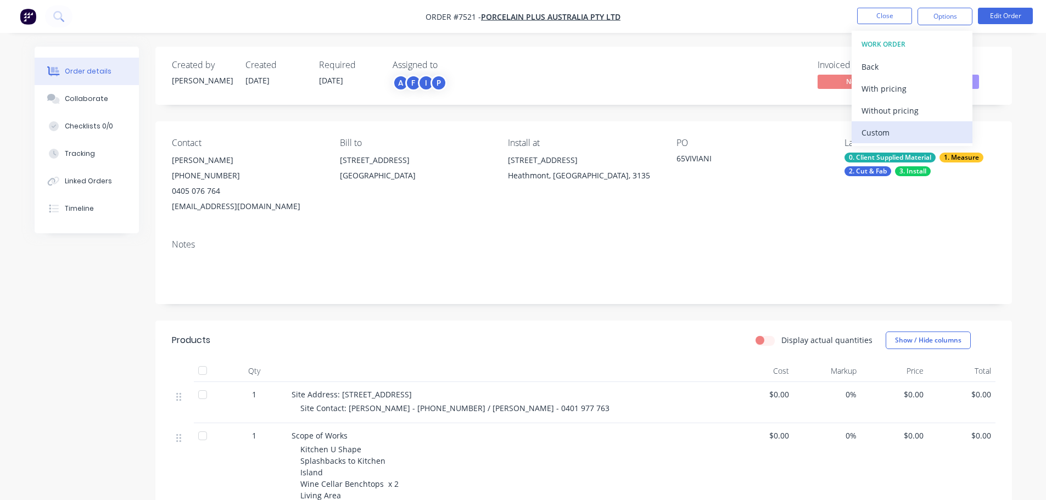
click at [909, 125] on div "Custom" at bounding box center [911, 133] width 101 height 16
click at [916, 109] on div "Without pricing" at bounding box center [911, 111] width 101 height 16
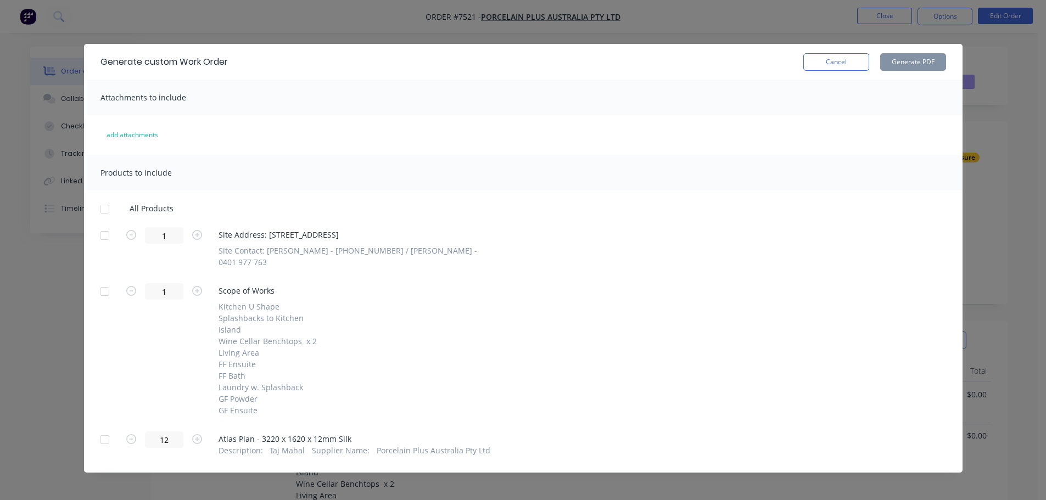
click at [105, 240] on div at bounding box center [105, 235] width 22 height 22
click at [100, 434] on div at bounding box center [105, 440] width 22 height 22
click at [920, 65] on button "Generate PDF" at bounding box center [913, 62] width 66 height 18
click at [851, 68] on button "Cancel" at bounding box center [836, 62] width 66 height 18
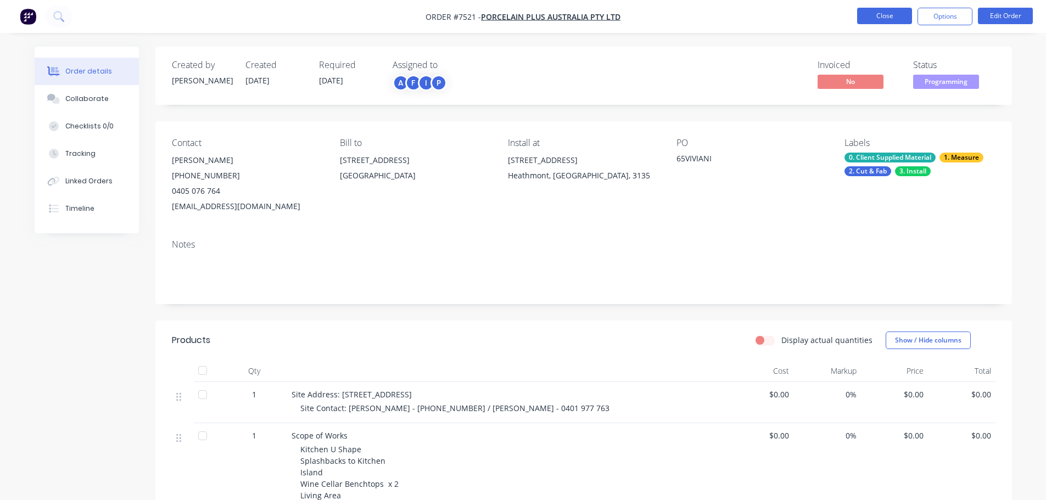
click at [889, 18] on button "Close" at bounding box center [884, 16] width 55 height 16
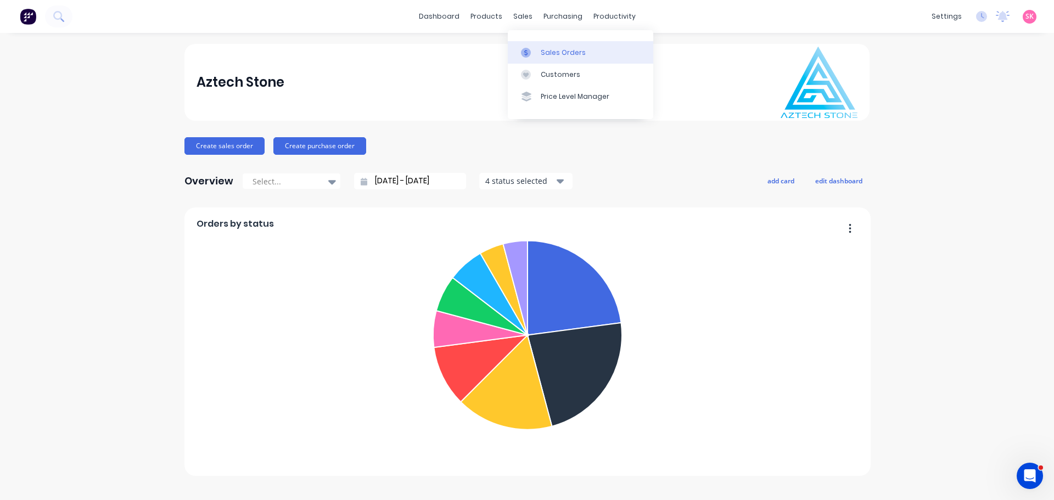
click at [522, 48] on icon at bounding box center [526, 53] width 10 height 10
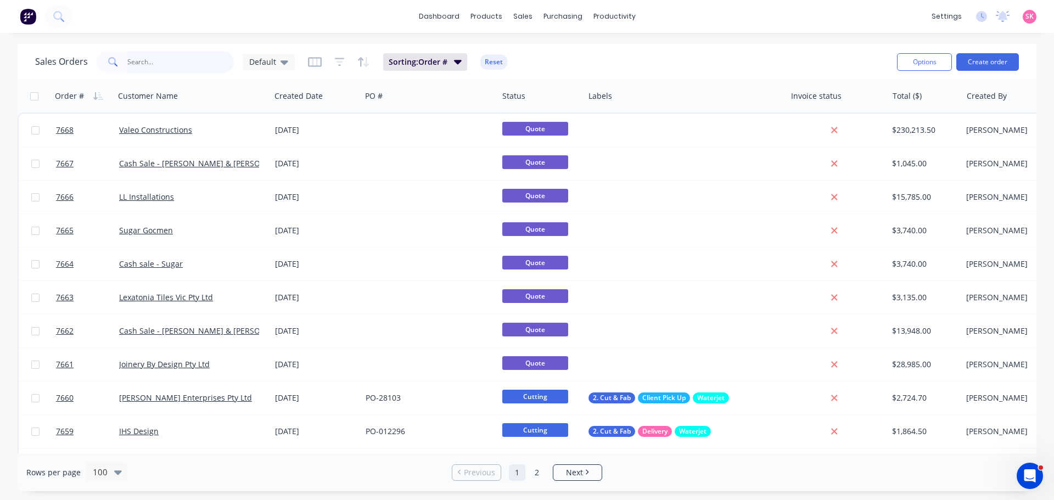
click at [178, 61] on input "text" at bounding box center [180, 62] width 107 height 22
type input "[PERSON_NAME]"
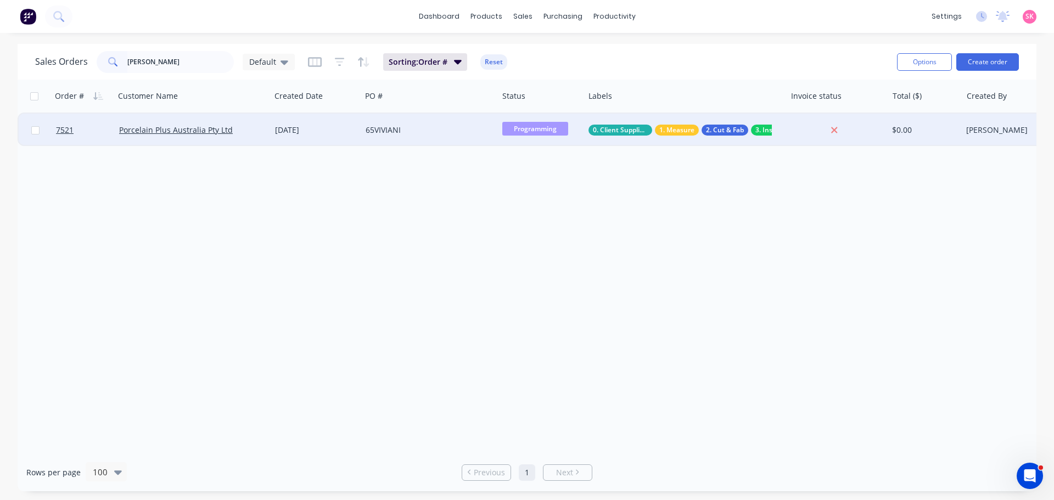
click at [256, 131] on div "Porcelain Plus Australia Pty Ltd" at bounding box center [189, 130] width 140 height 11
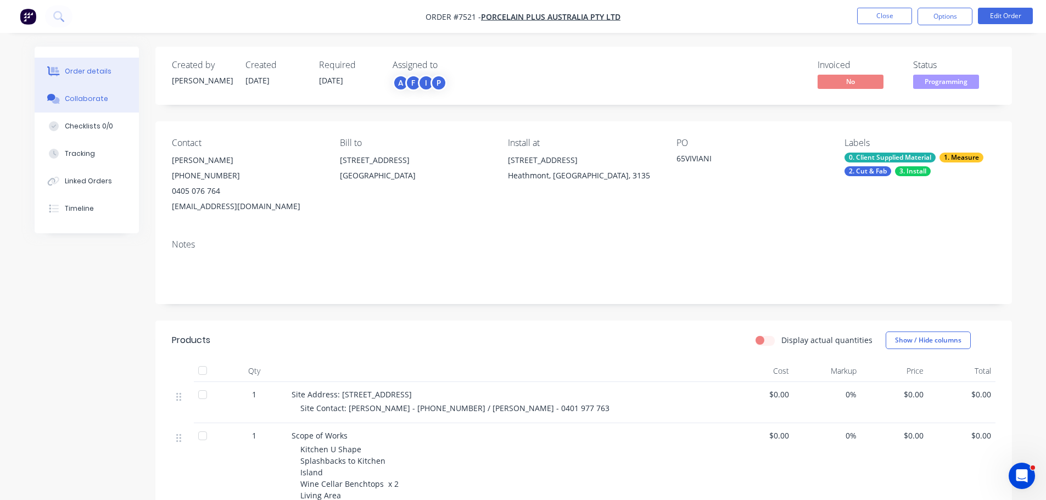
click at [103, 99] on div "Collaborate" at bounding box center [86, 99] width 43 height 10
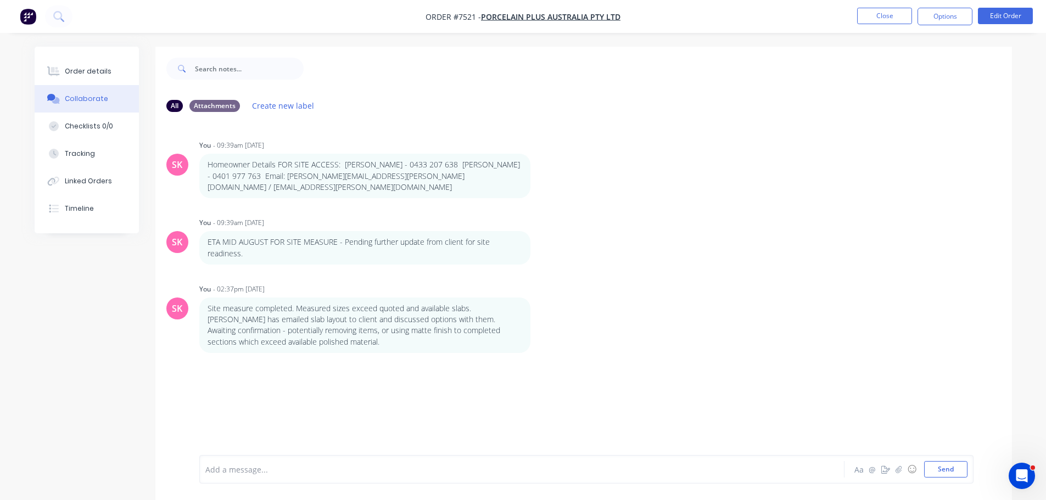
click at [361, 478] on div "Add a message... Aa @ ☺ Send" at bounding box center [586, 469] width 774 height 29
click at [369, 479] on div "Add a message... Aa @ ☺ Send" at bounding box center [586, 469] width 774 height 29
click at [232, 472] on div at bounding box center [491, 470] width 571 height 12
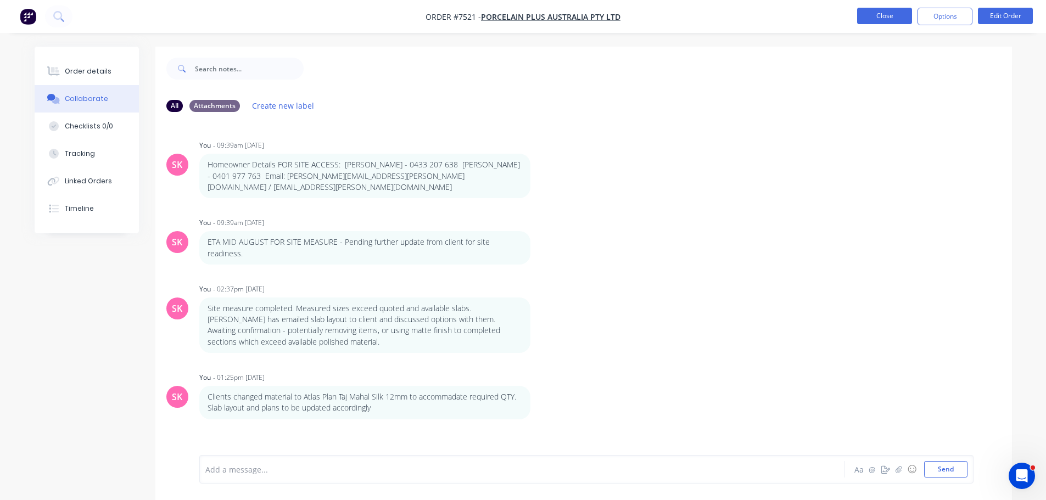
click at [885, 18] on button "Close" at bounding box center [884, 16] width 55 height 16
